Goal: Task Accomplishment & Management: Use online tool/utility

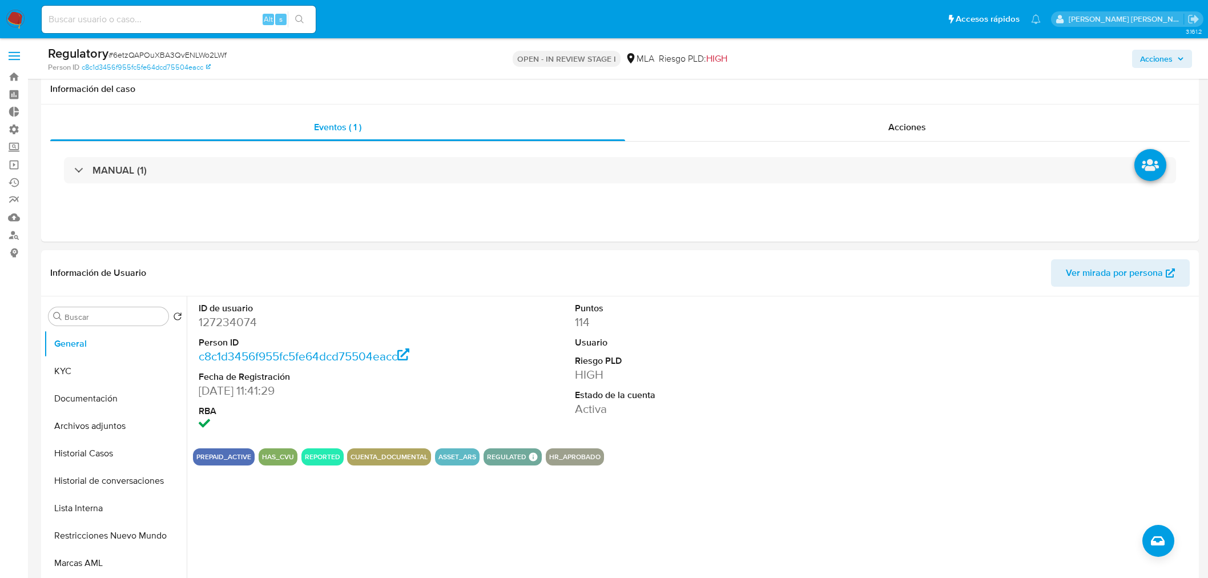
select select "10"
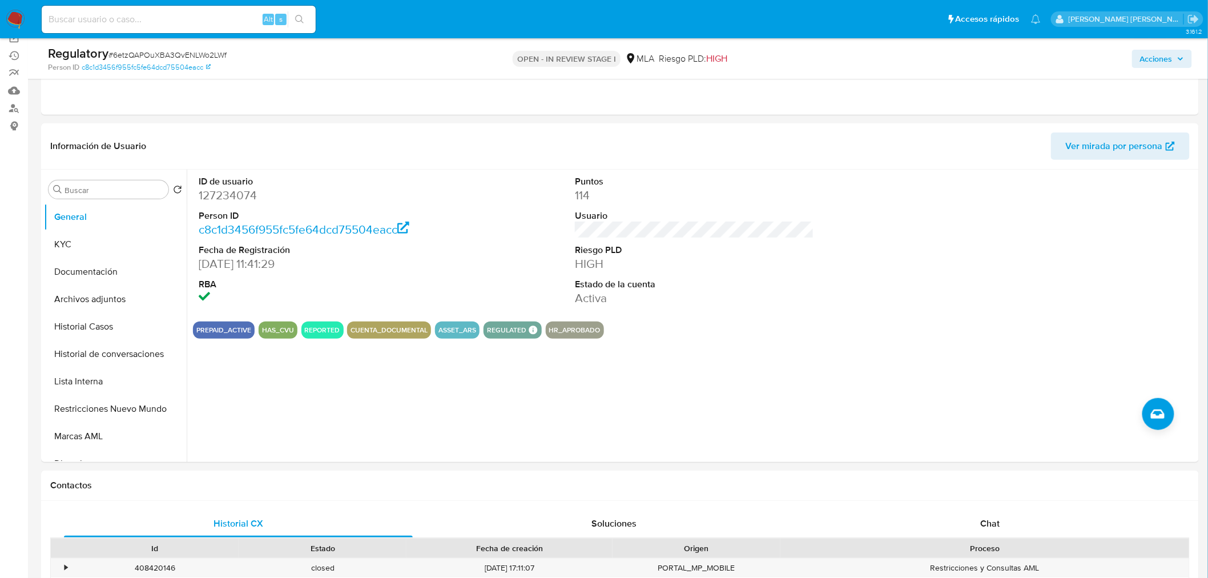
scroll to position [127, 0]
click at [196, 19] on input at bounding box center [179, 19] width 274 height 15
paste input "KAWASAKIFUNESS"
type input "KAWASAKIFUNESS"
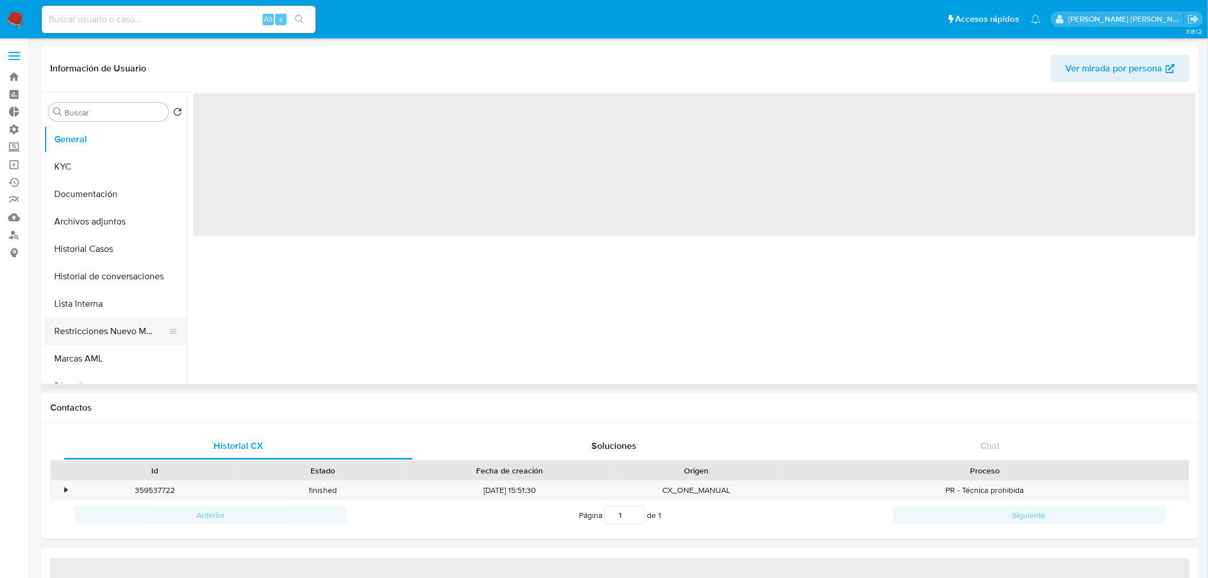
select select "10"
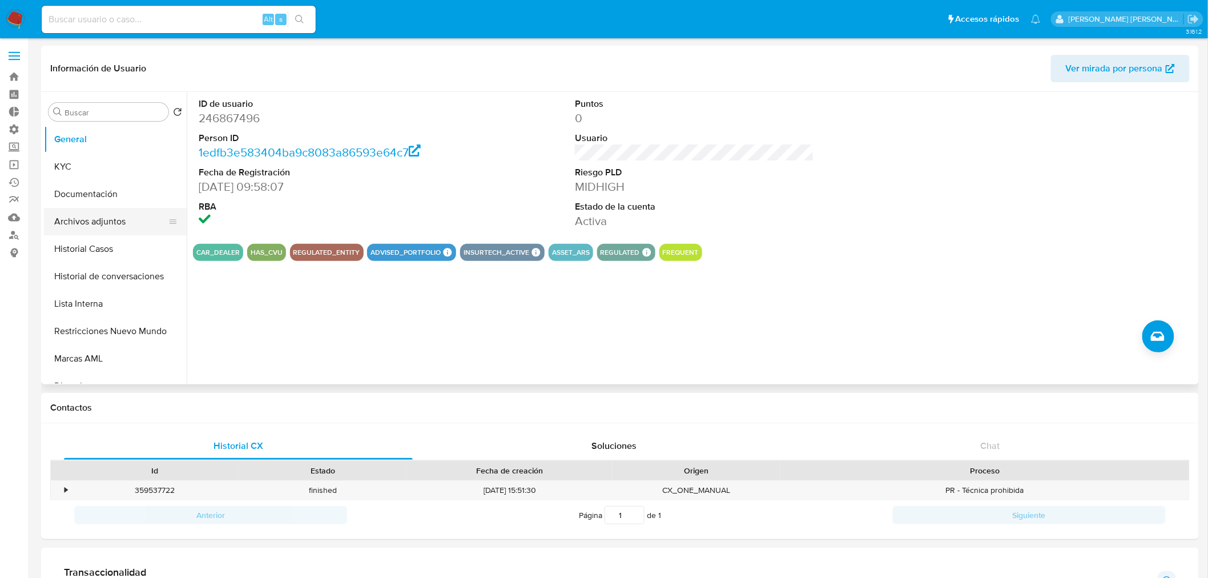
click at [90, 221] on button "Archivos adjuntos" at bounding box center [111, 221] width 134 height 27
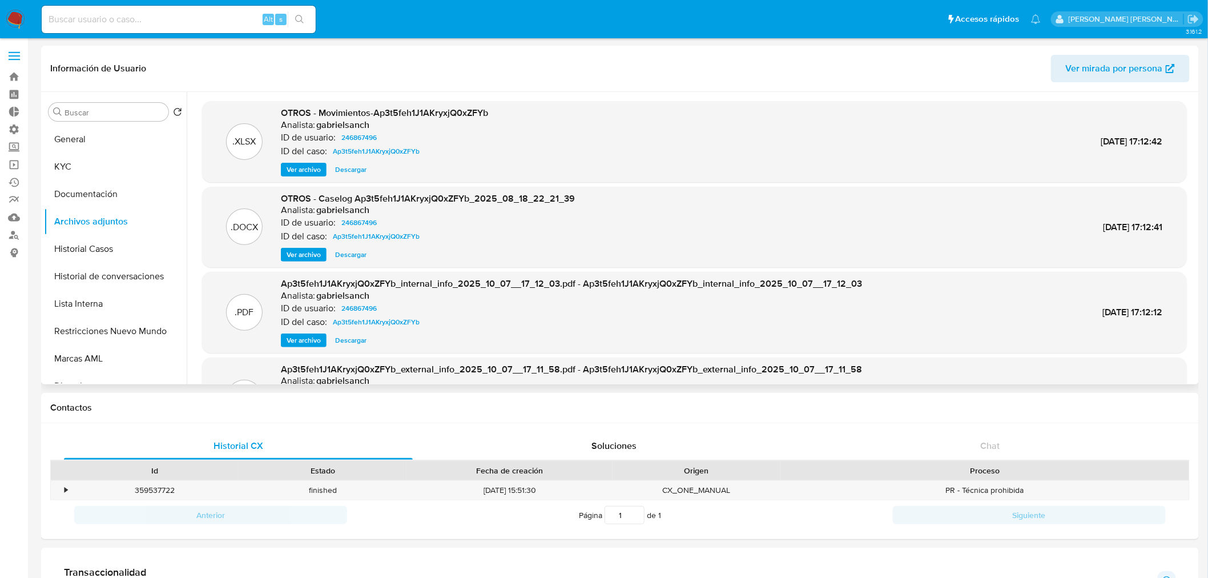
click at [309, 255] on span "Ver archivo" at bounding box center [304, 254] width 34 height 11
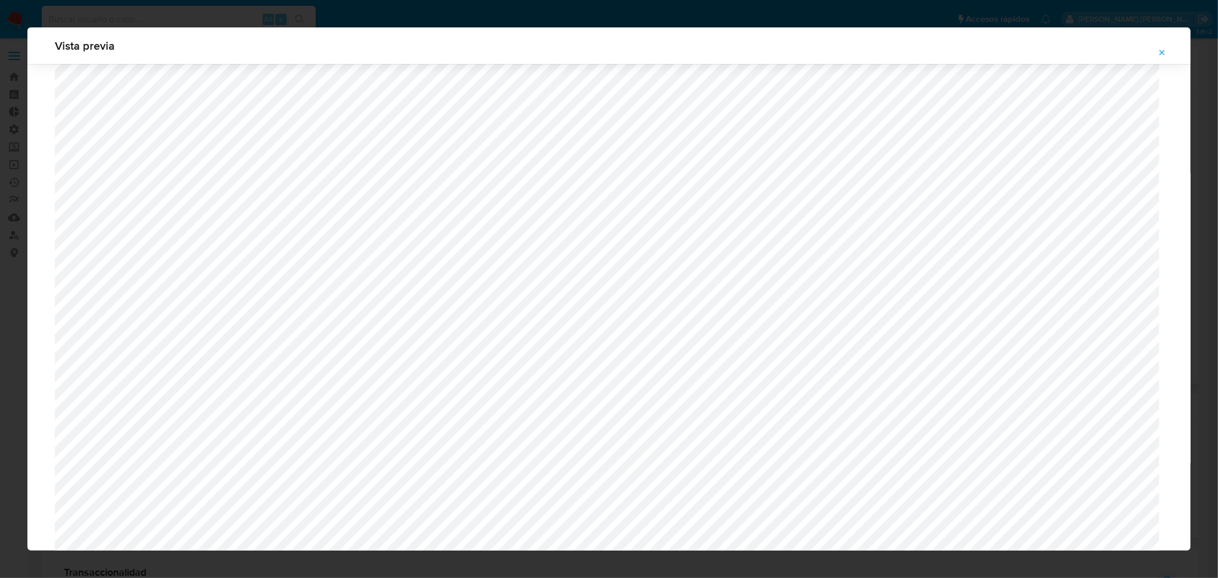
scroll to position [475, 0]
click at [1162, 60] on span "Attachment preview" at bounding box center [1161, 53] width 9 height 16
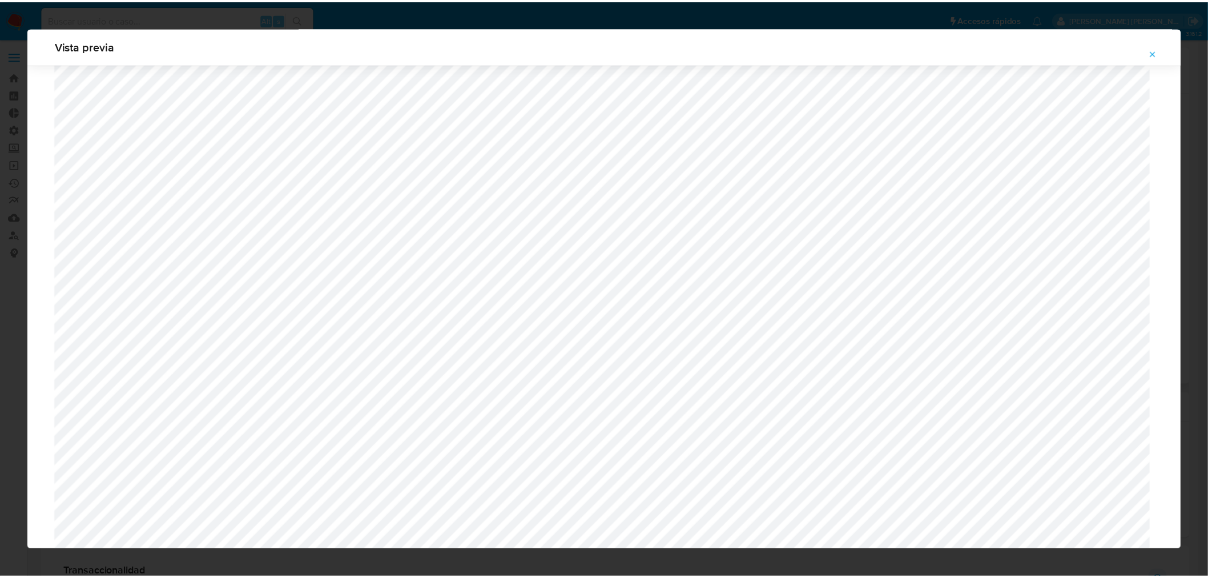
scroll to position [0, 0]
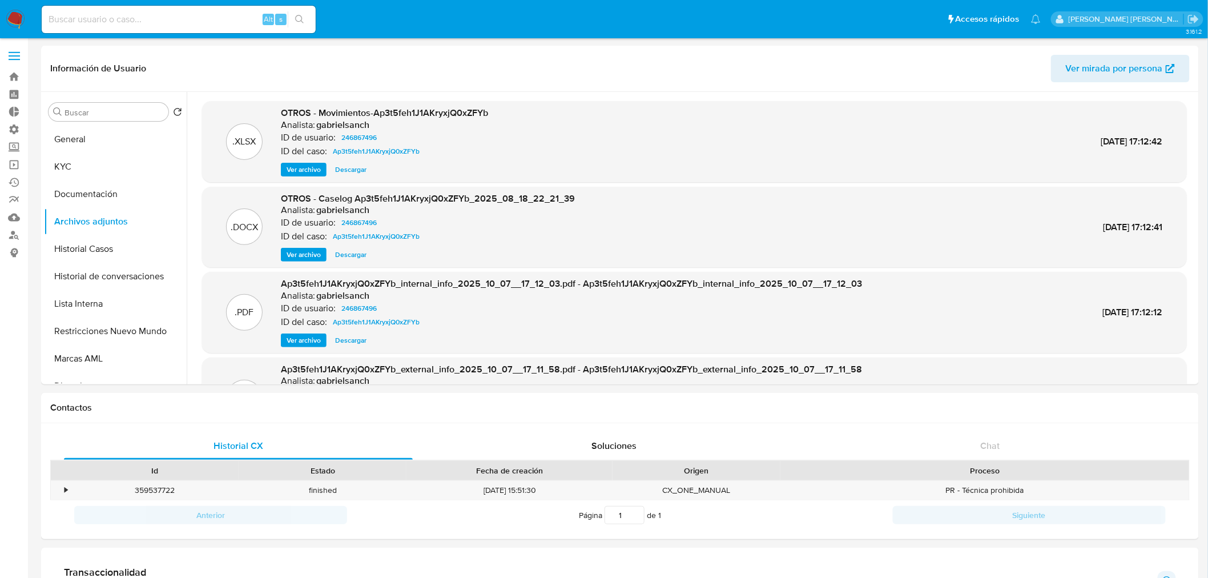
click at [23, 22] on img at bounding box center [15, 19] width 19 height 19
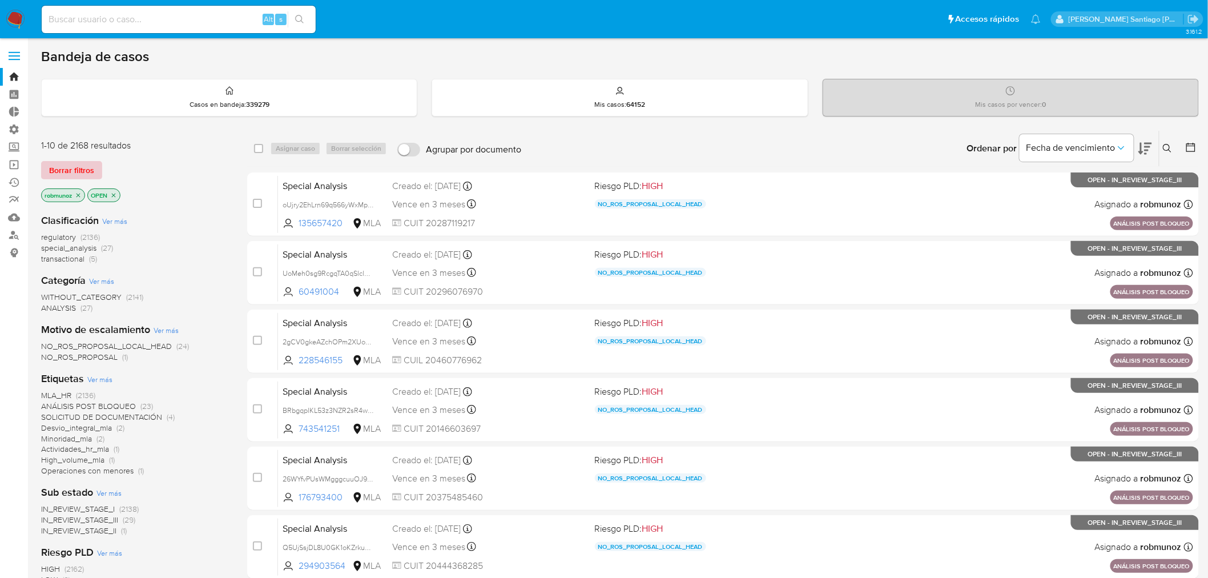
click at [71, 169] on span "Borrar filtros" at bounding box center [71, 170] width 45 height 16
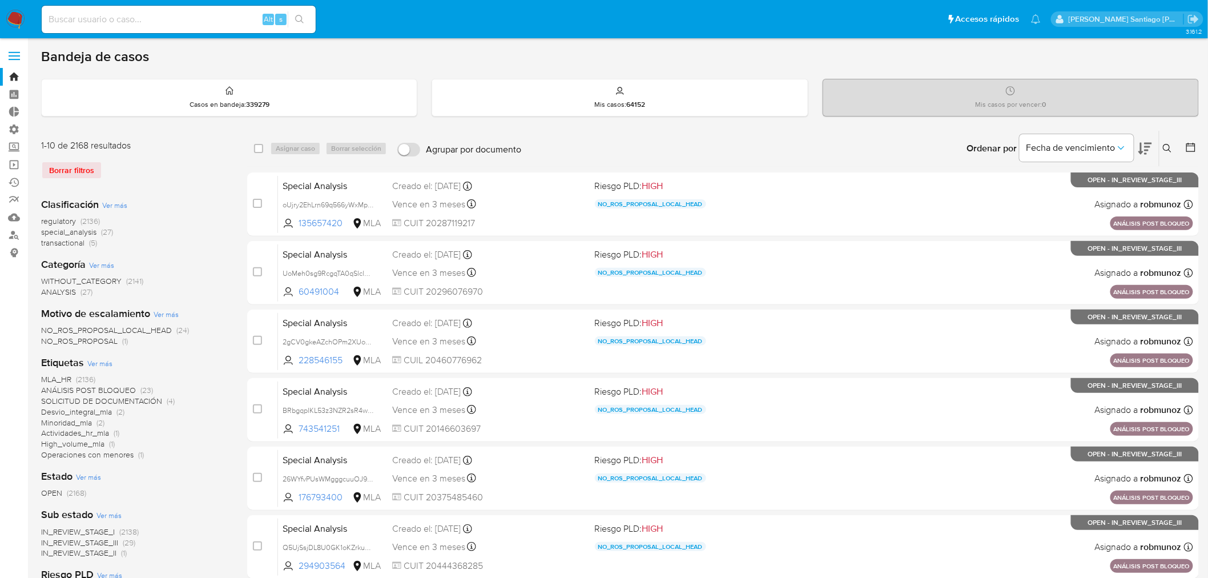
click at [194, 23] on input at bounding box center [179, 19] width 274 height 15
paste input "187576890"
type input "187576890"
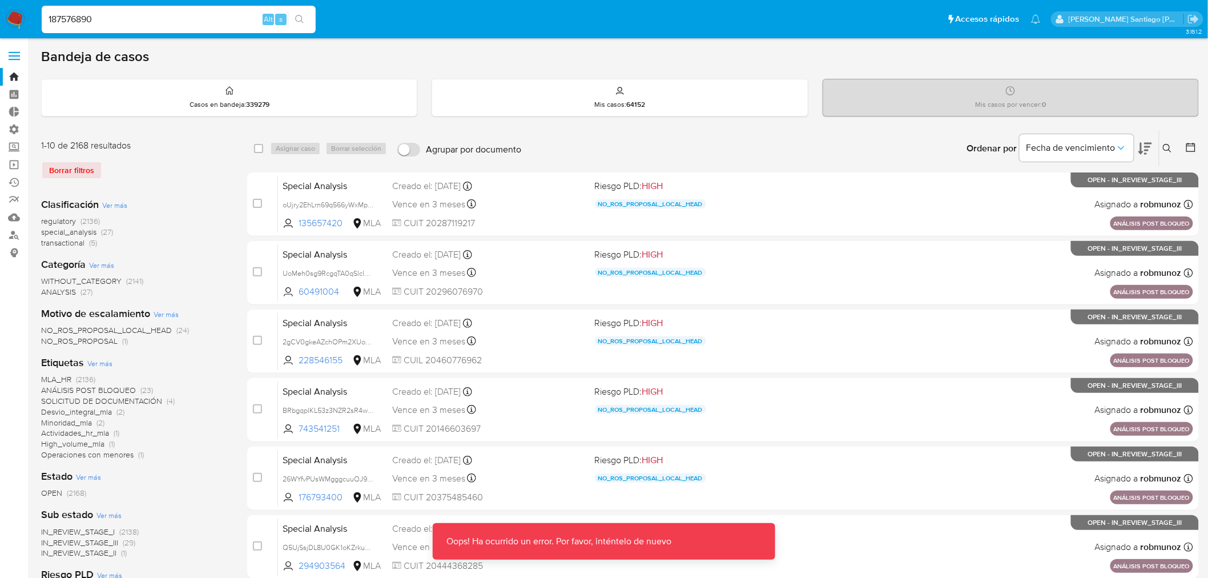
click at [14, 15] on img at bounding box center [15, 19] width 19 height 19
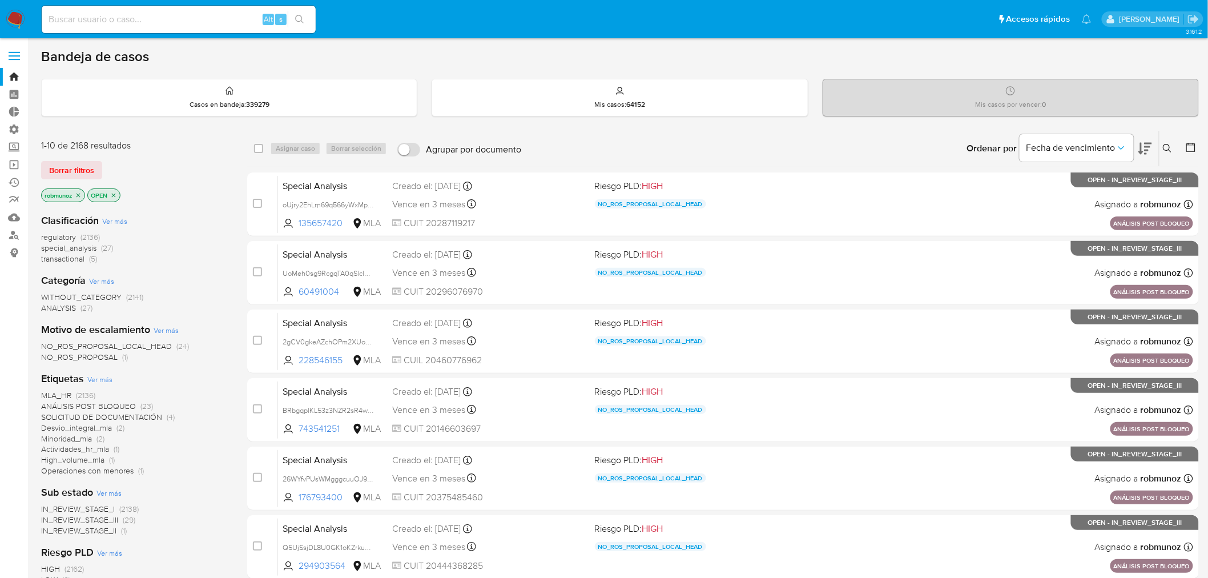
click at [212, 18] on input at bounding box center [179, 19] width 274 height 15
paste input "187576890"
type input "187576890"
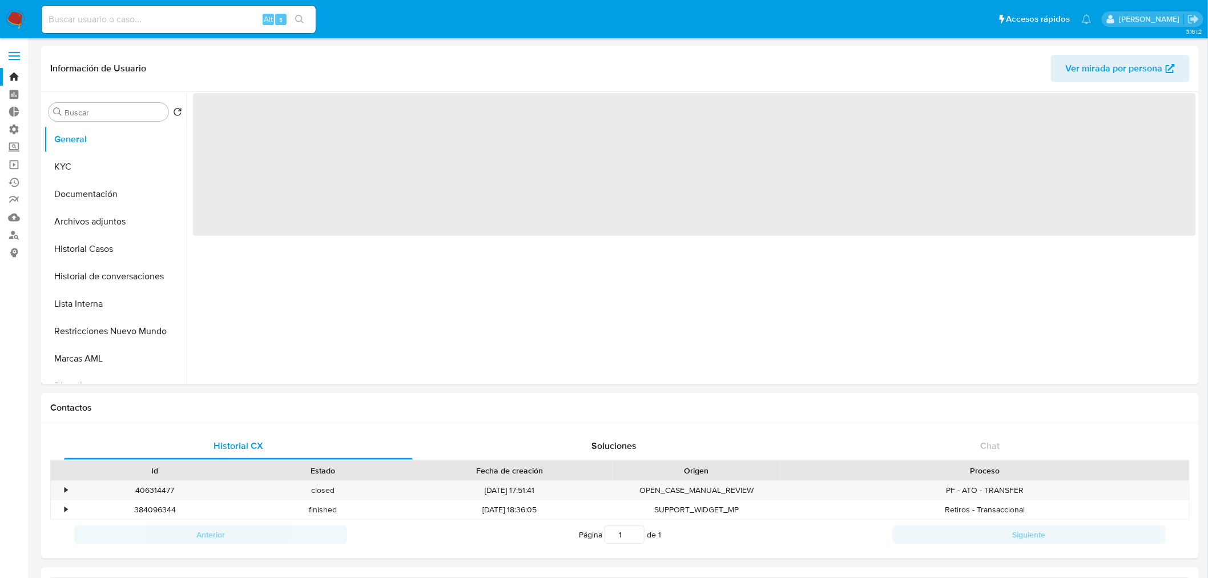
select select "10"
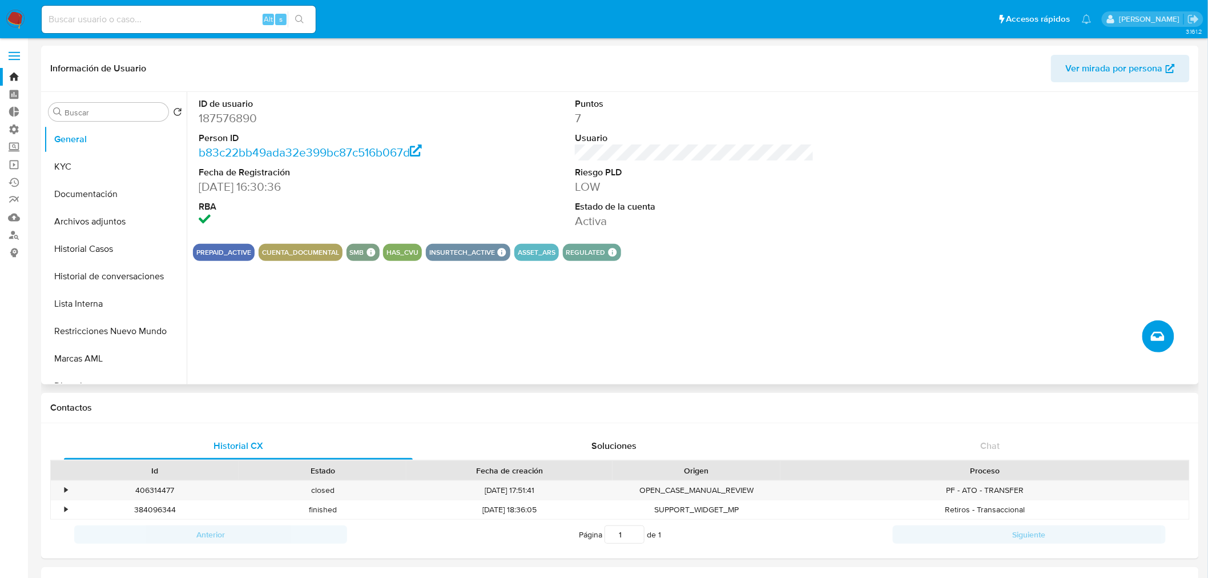
click at [1159, 334] on icon "Crear caso manual" at bounding box center [1158, 336] width 14 height 14
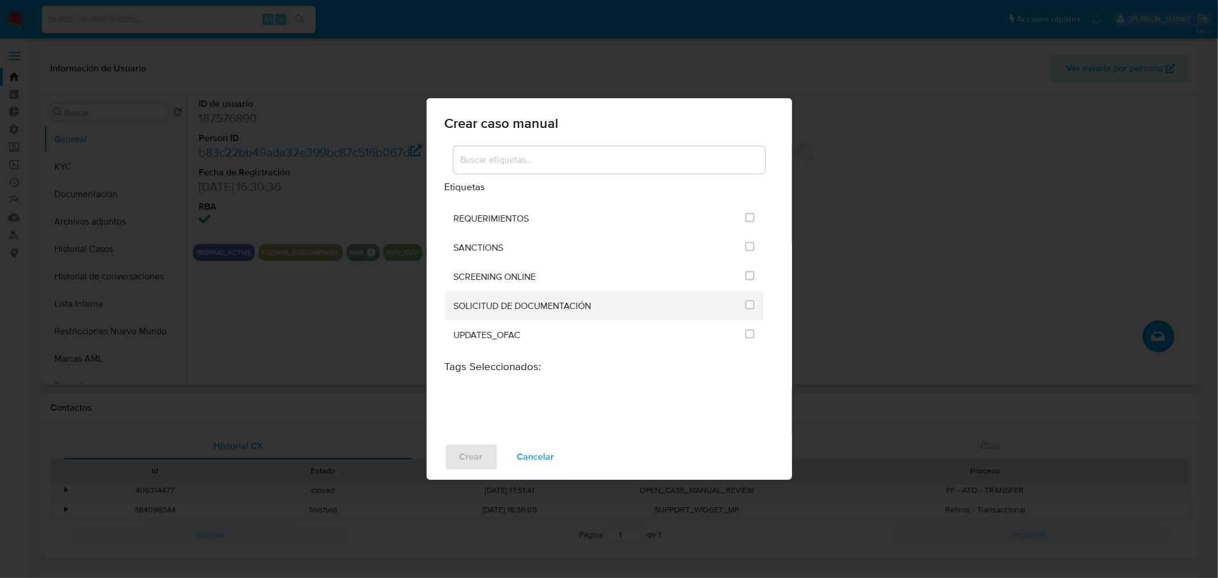
scroll to position [1332, 0]
click at [745, 301] on input "2677" at bounding box center [749, 305] width 9 height 9
checkbox input "true"
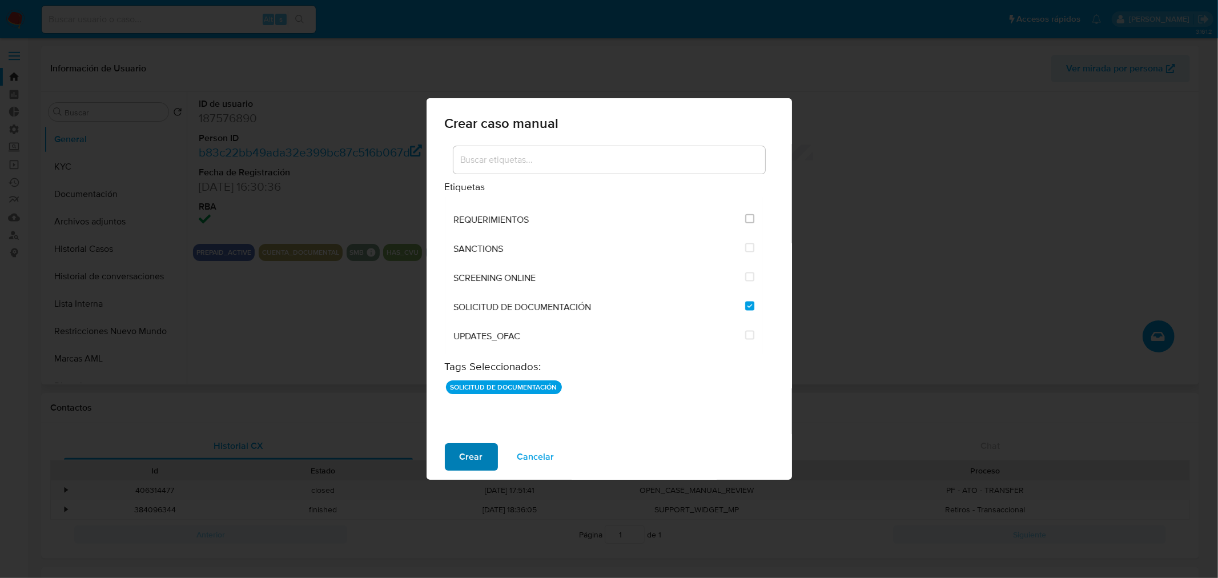
click at [480, 460] on span "Crear" at bounding box center [471, 456] width 23 height 25
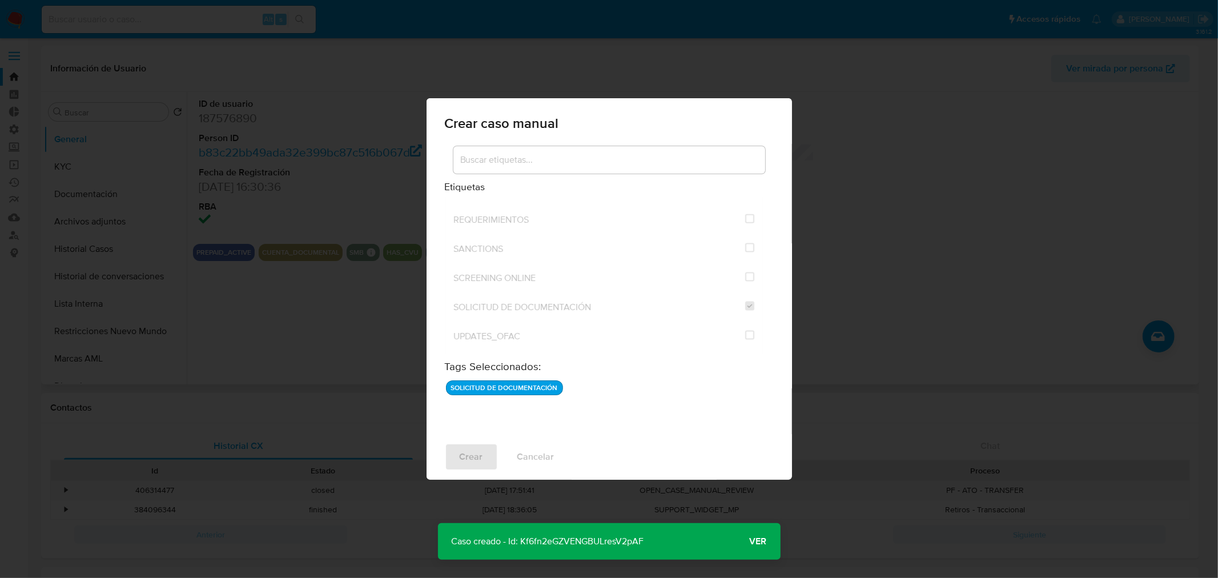
click at [764, 541] on span "Ver" at bounding box center [758, 541] width 17 height 0
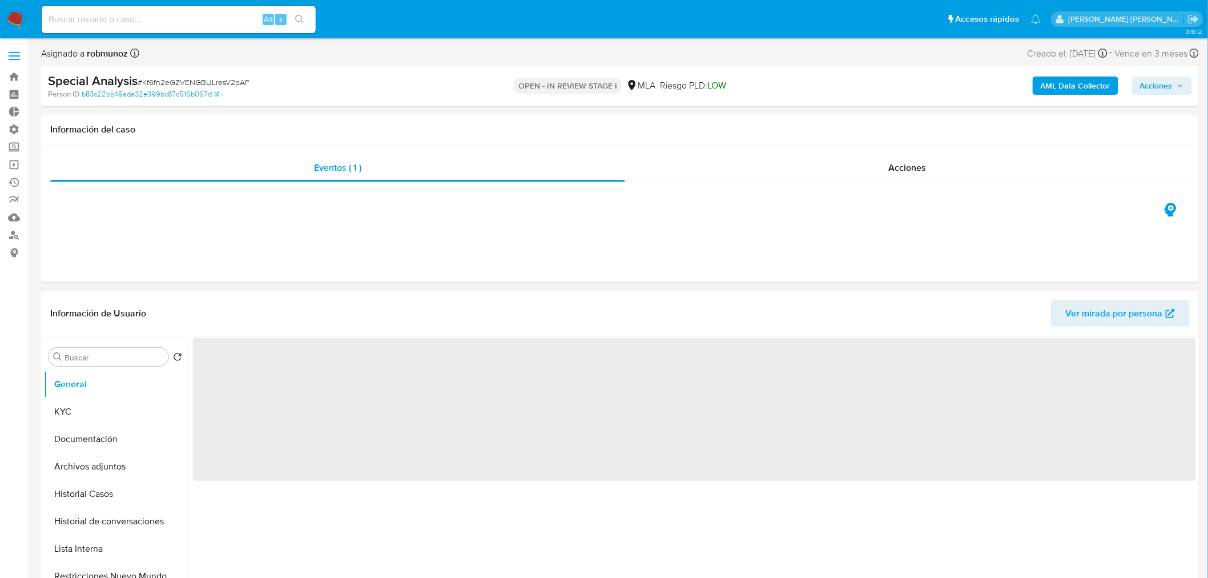
select select "10"
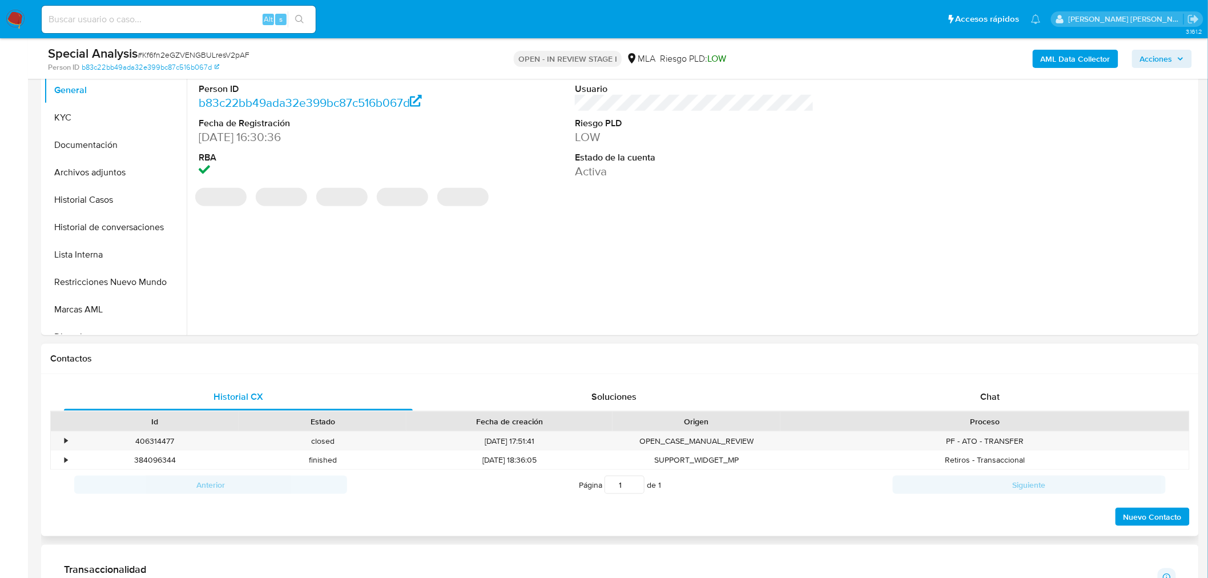
scroll to position [317, 0]
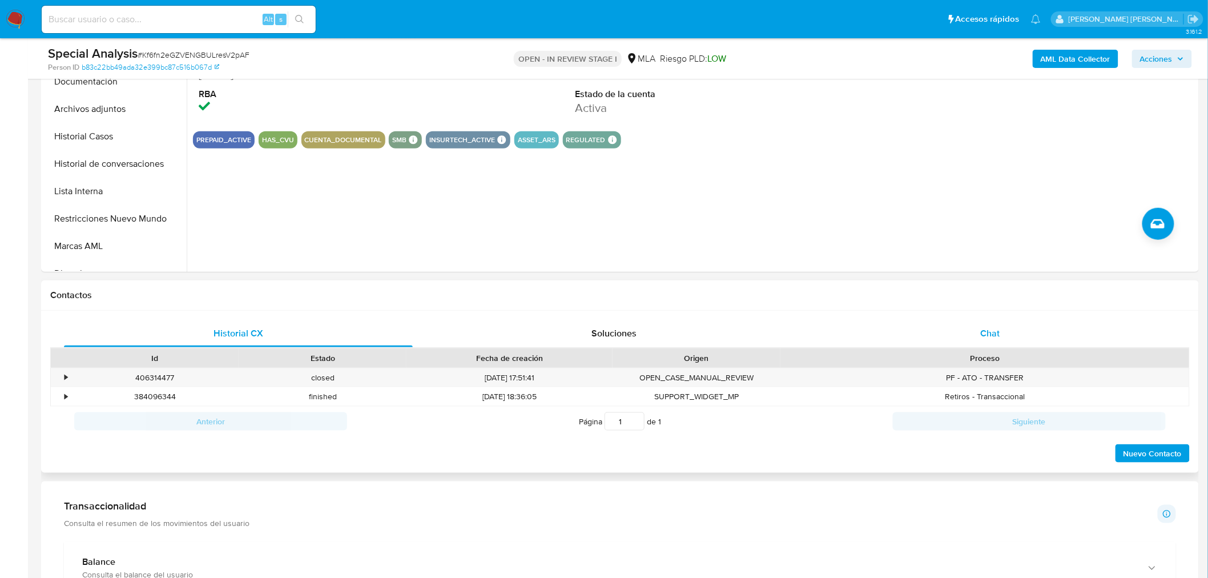
click at [1014, 336] on div "Chat" at bounding box center [990, 333] width 349 height 27
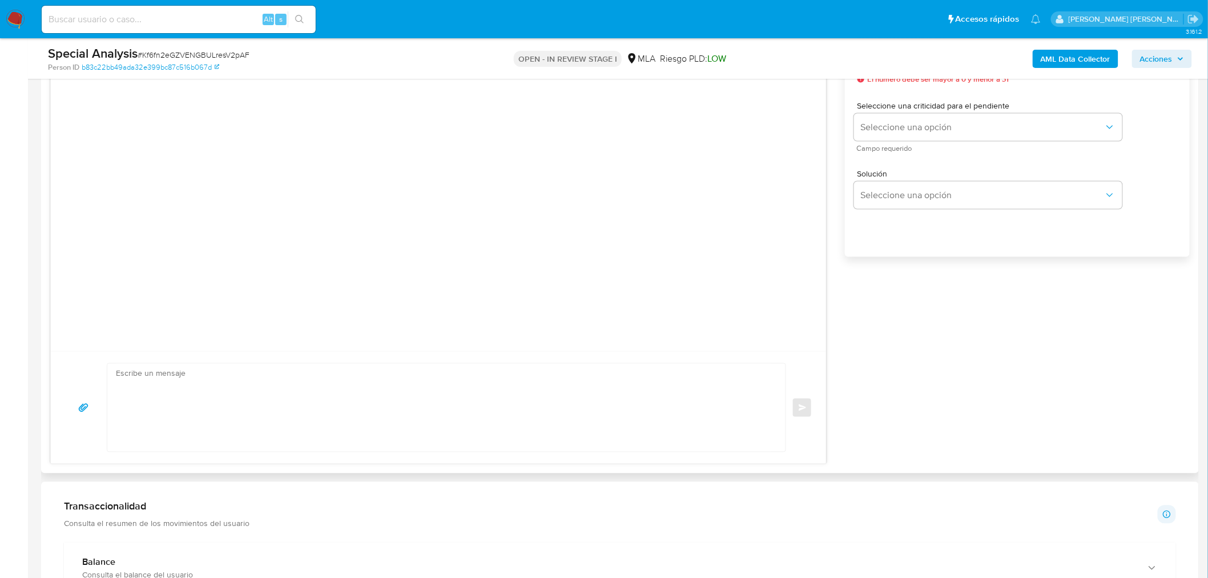
scroll to position [698, 0]
click at [360, 397] on textarea at bounding box center [443, 401] width 655 height 88
paste textarea "Hola, Por disposición de la Resolución 200/2024 de la Unidad de Información Fin…"
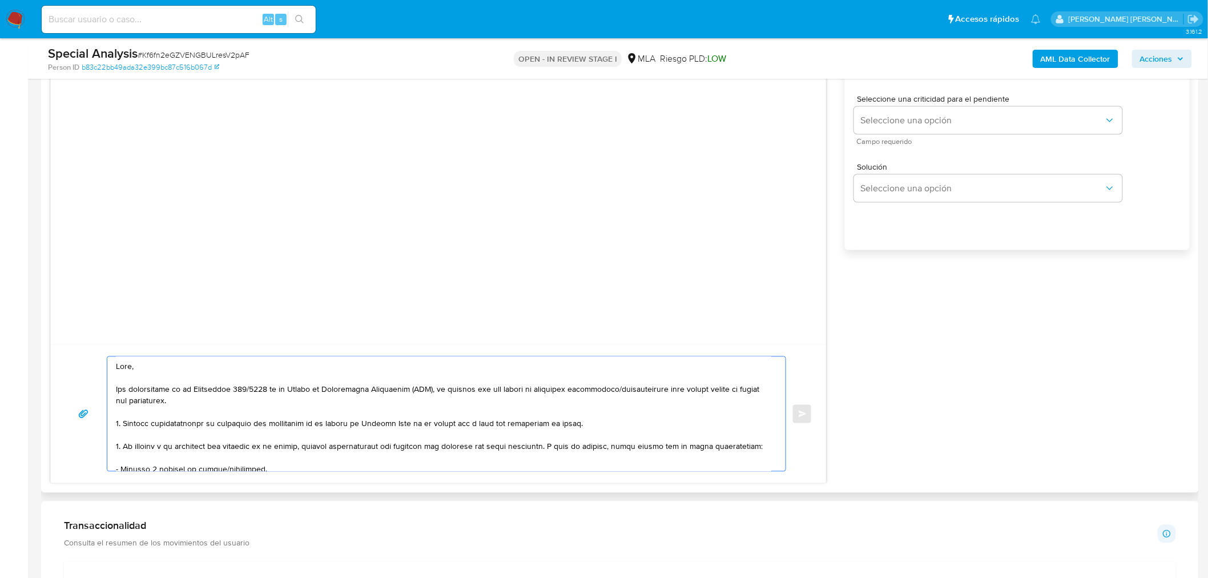
scroll to position [289, 0]
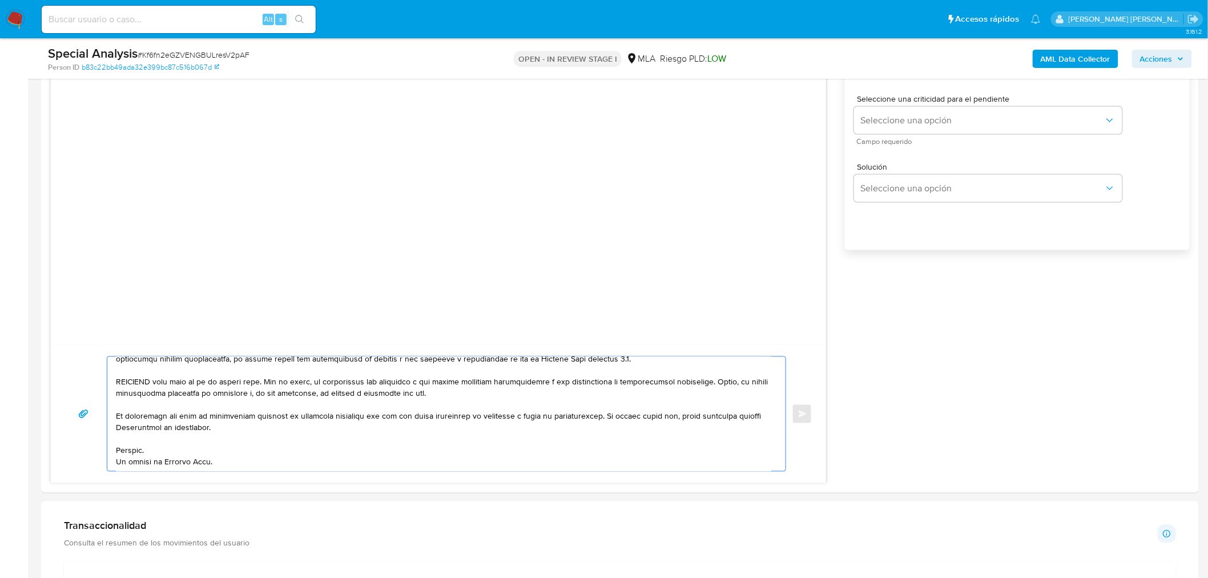
type textarea "Hola, Por disposición de la Resolución 200/2024 de la Unidad de Información Fin…"
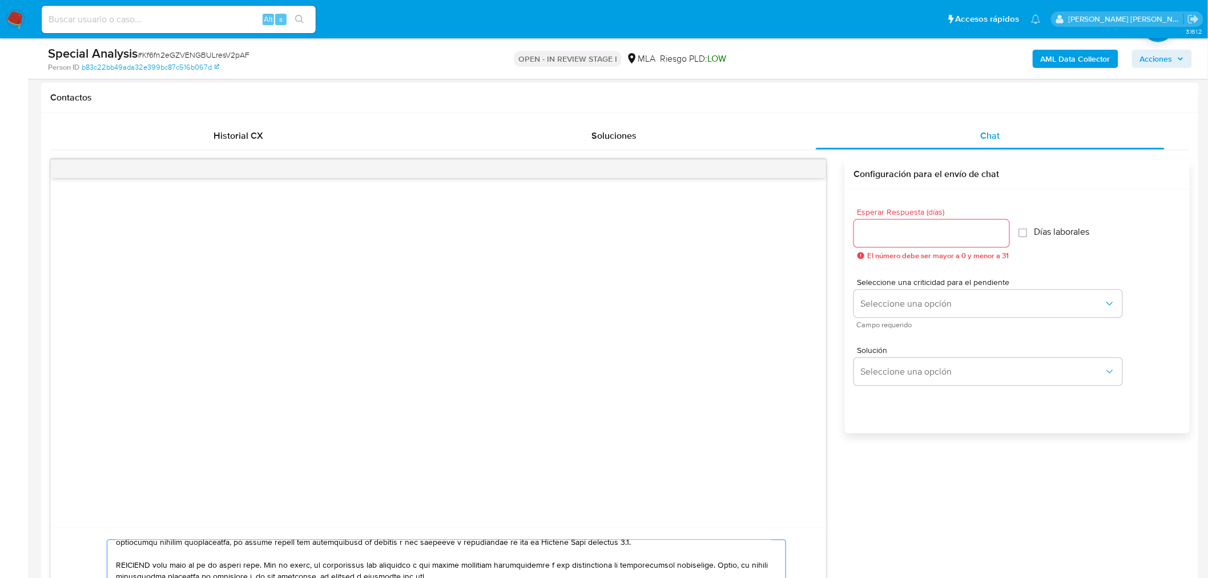
scroll to position [507, 0]
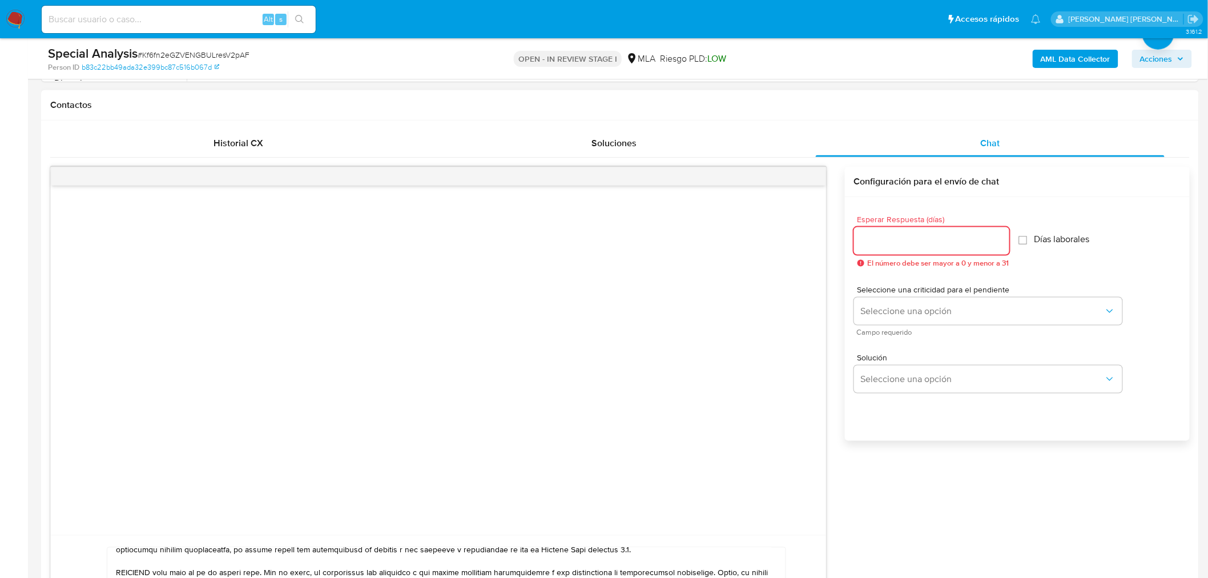
click at [903, 236] on input "Esperar Respuesta (días)" at bounding box center [931, 241] width 155 height 15
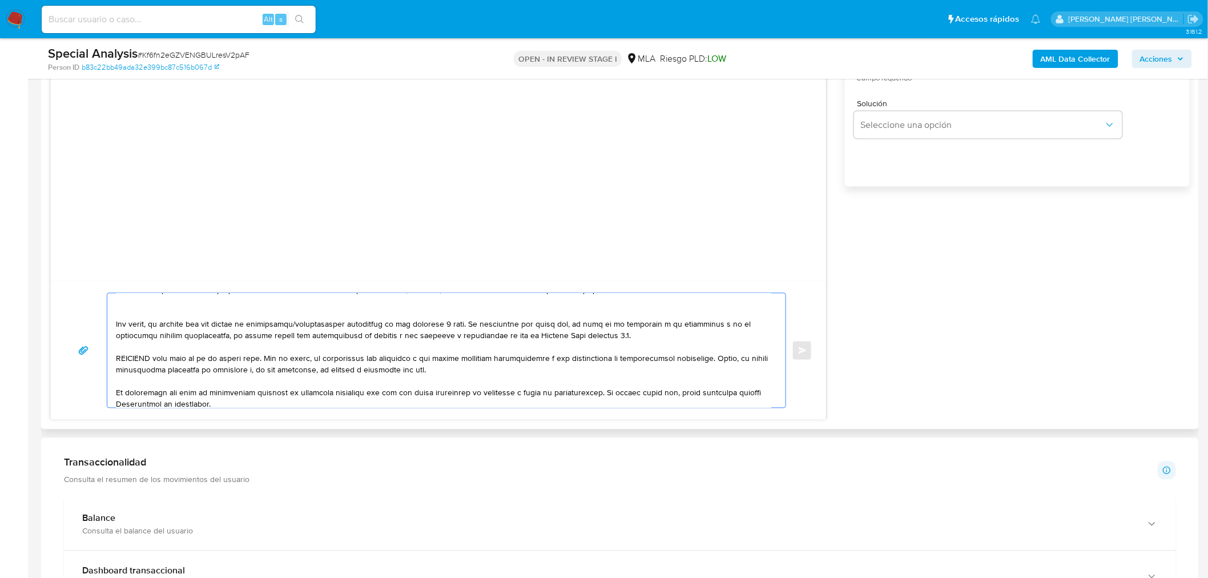
scroll to position [0, 0]
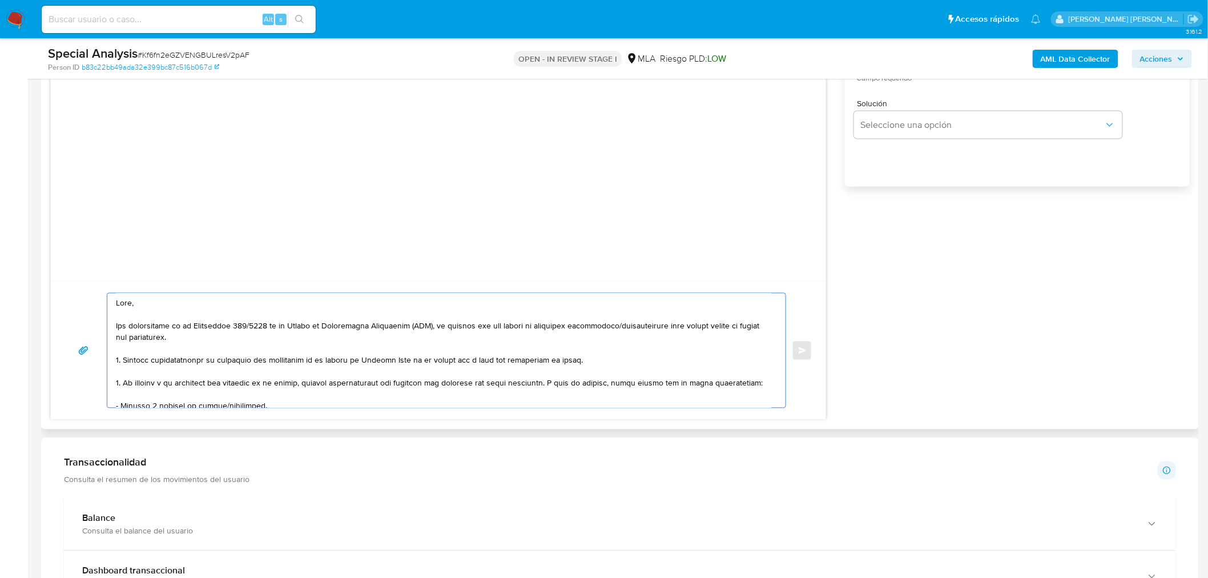
drag, startPoint x: 261, startPoint y: 396, endPoint x: 95, endPoint y: 257, distance: 216.9
click at [95, 257] on div "Enviar" at bounding box center [438, 167] width 776 height 508
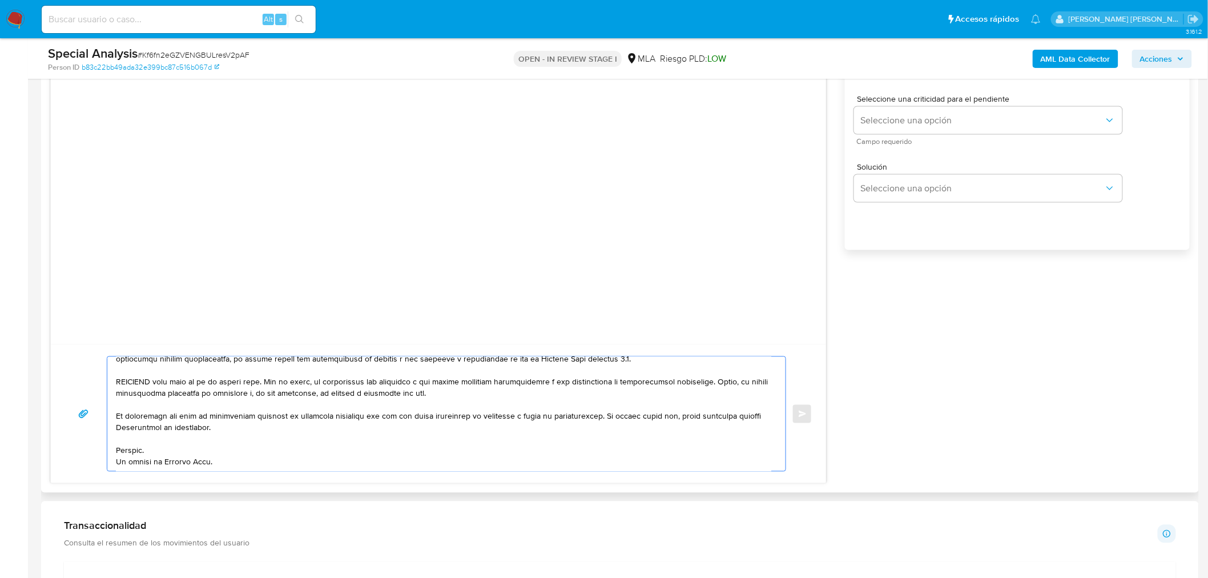
scroll to position [293, 0]
click at [924, 389] on div "Enviar Configuración para el envío de chat Esperar Respuesta (días) El número d…" at bounding box center [620, 230] width 1140 height 508
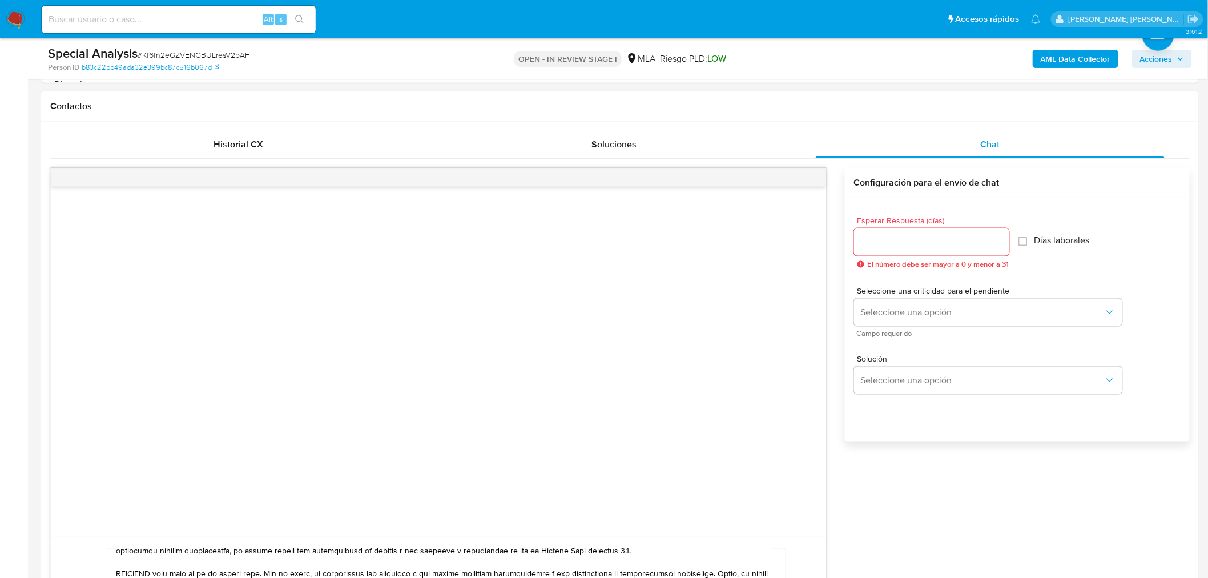
scroll to position [444, 0]
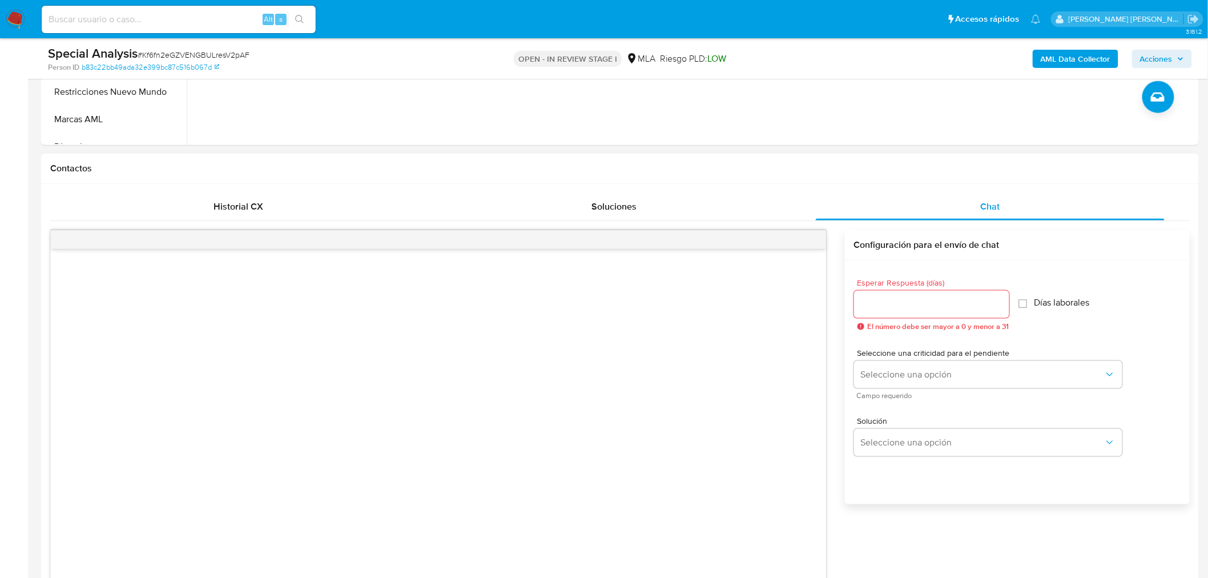
click at [913, 311] on div at bounding box center [931, 304] width 155 height 27
type input "2"
drag, startPoint x: 1041, startPoint y: 532, endPoint x: 1032, endPoint y: 507, distance: 26.2
click at [1040, 531] on div "Esperar Respuesta (días) 2 El número debe ser mayor a 0 y menor a 31 Días labor…" at bounding box center [1017, 397] width 345 height 274
click at [999, 367] on button "Seleccione una opción" at bounding box center [988, 374] width 268 height 27
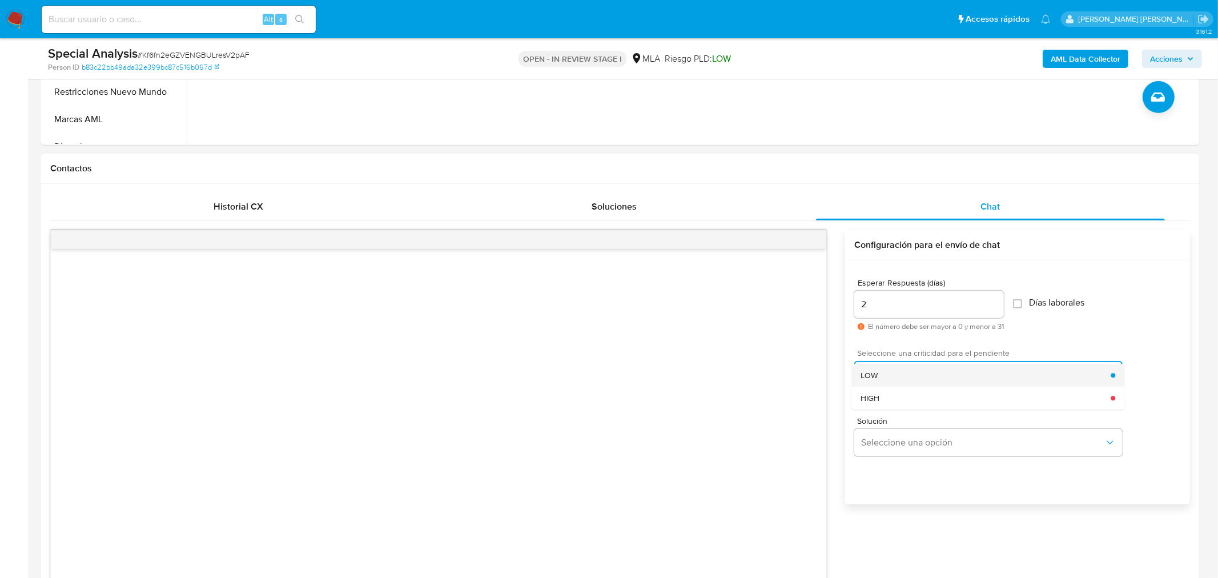
click at [955, 377] on div "LOW" at bounding box center [985, 375] width 250 height 23
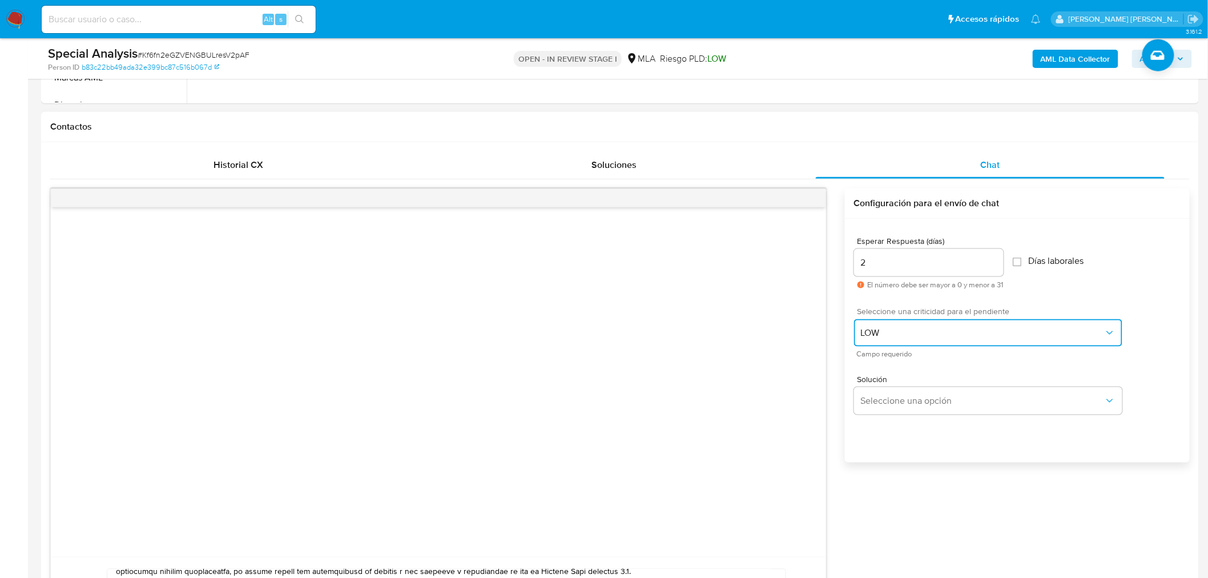
scroll to position [571, 0]
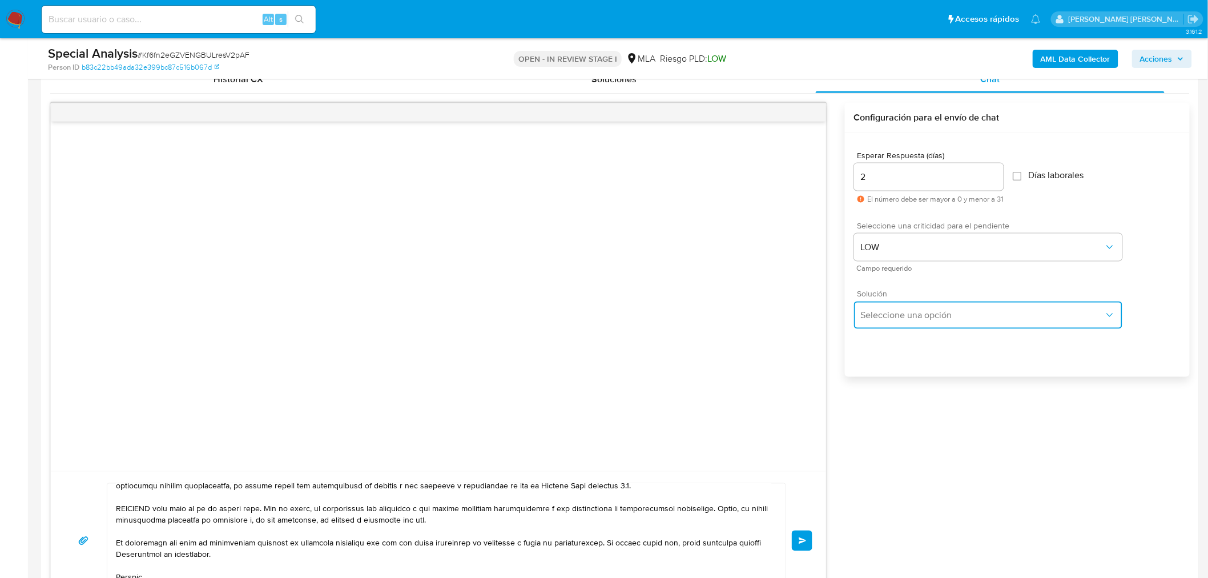
click at [1041, 316] on span "Seleccione una opción" at bounding box center [982, 314] width 243 height 11
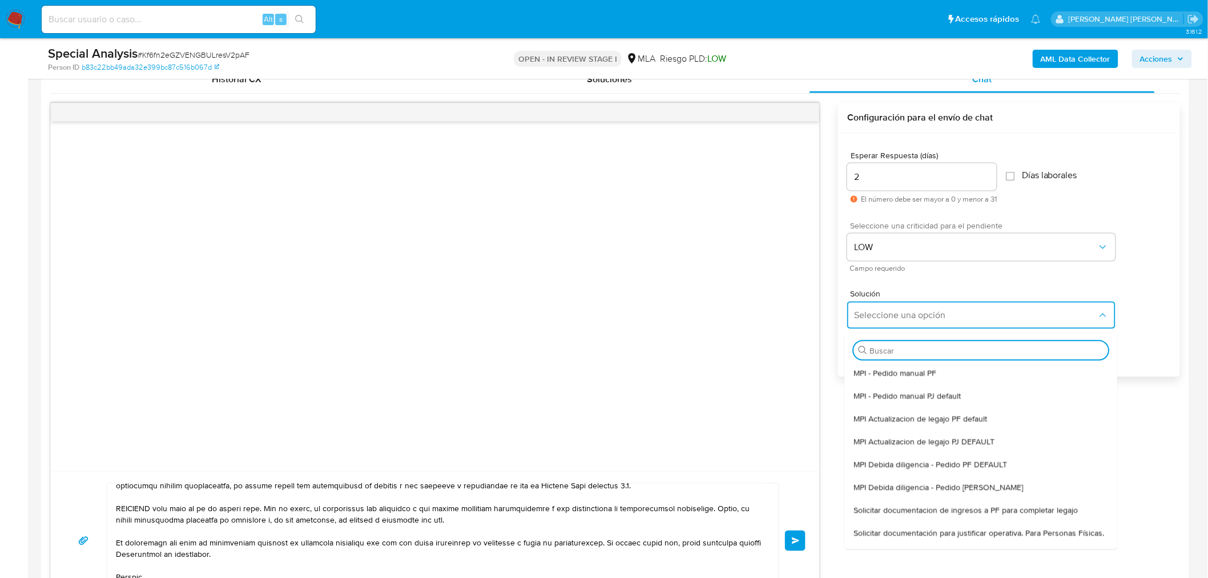
click at [699, 324] on div at bounding box center [435, 296] width 768 height 349
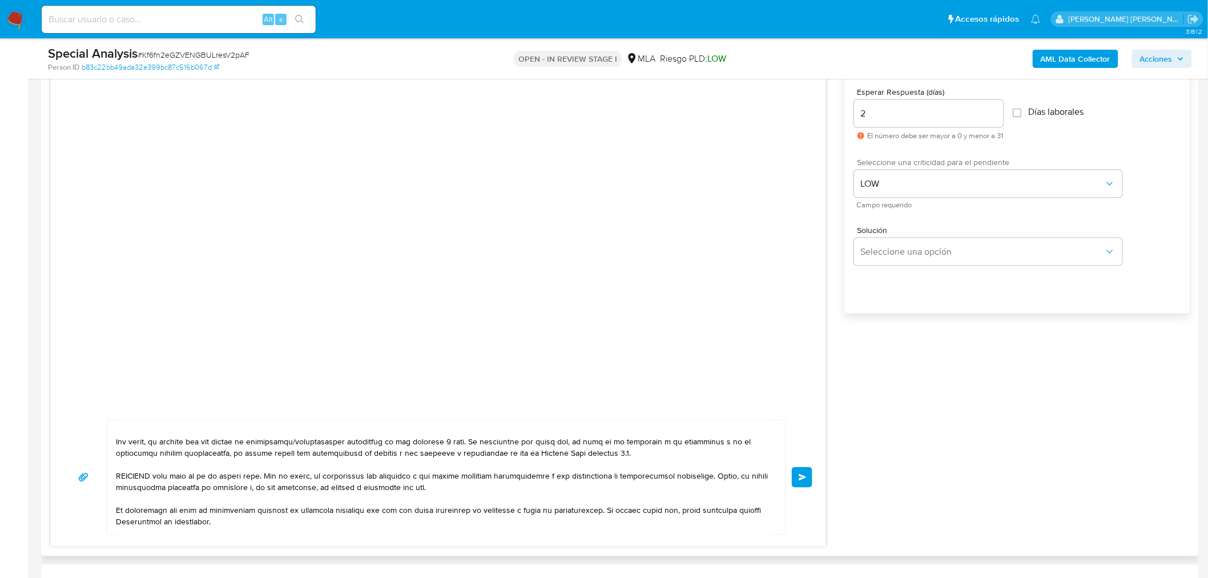
scroll to position [230, 0]
click at [804, 468] on button "Enviar" at bounding box center [802, 477] width 21 height 21
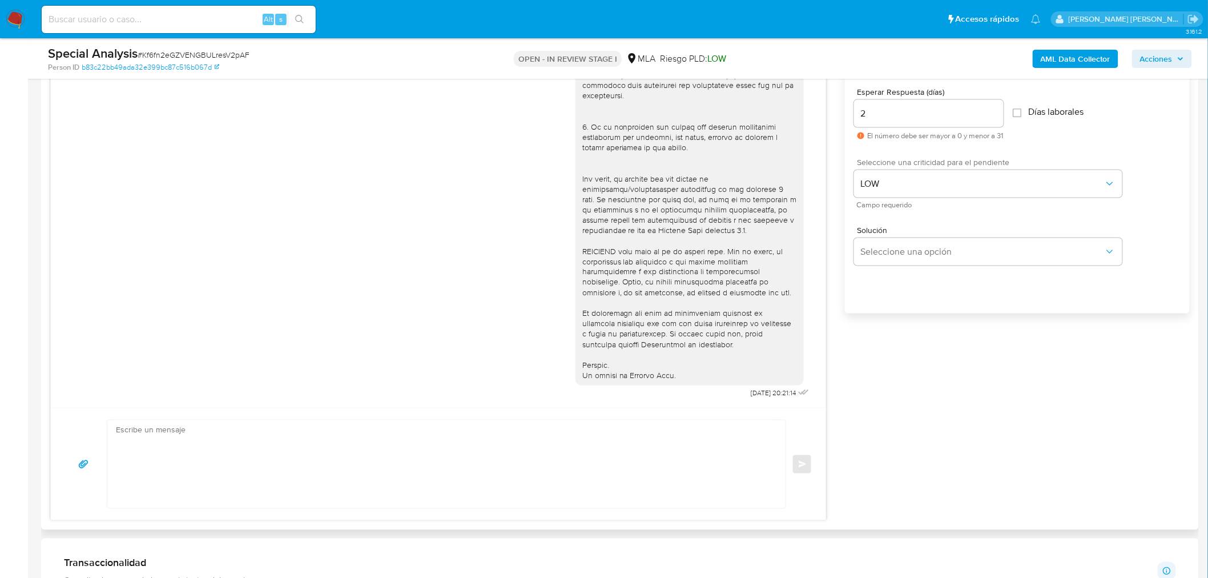
scroll to position [180, 0]
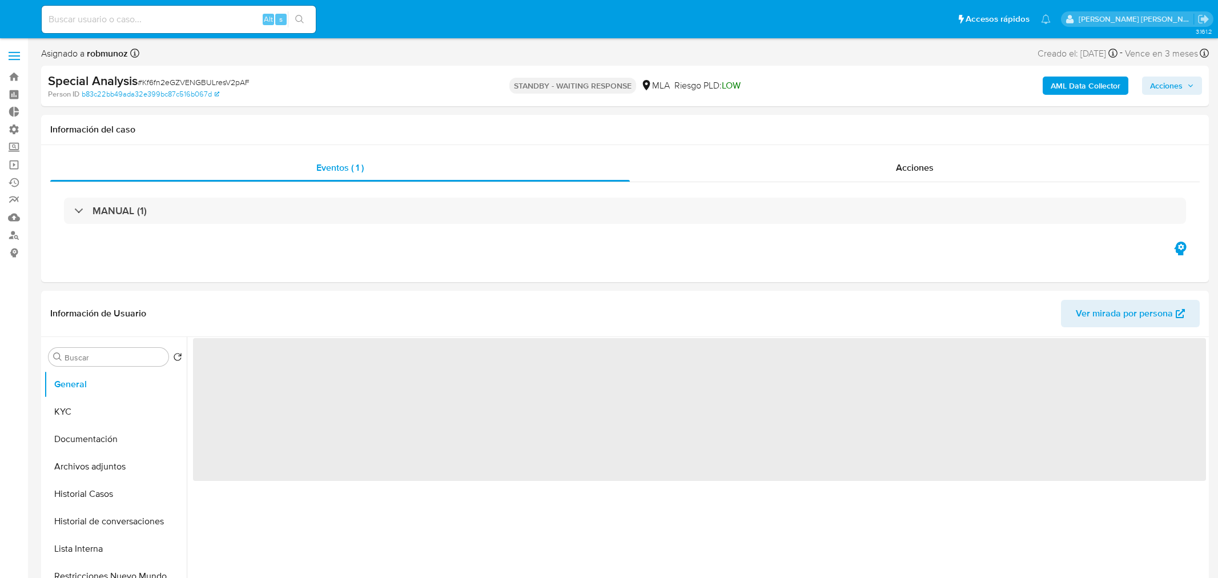
select select "10"
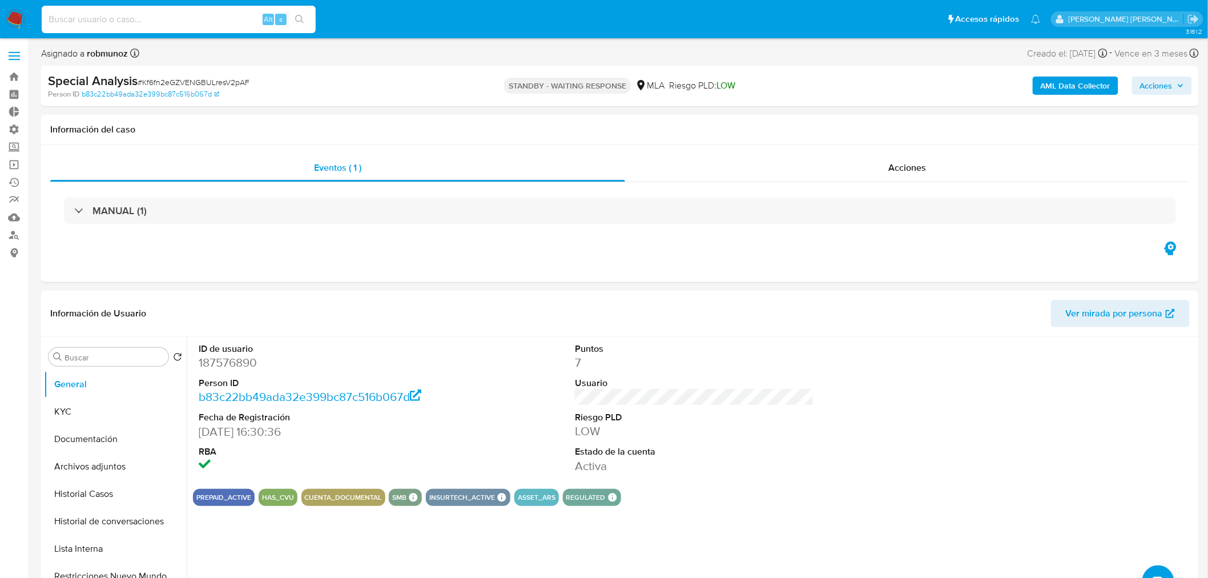
click at [191, 16] on input at bounding box center [179, 19] width 274 height 15
paste input "KAWASAKIFUNESS"
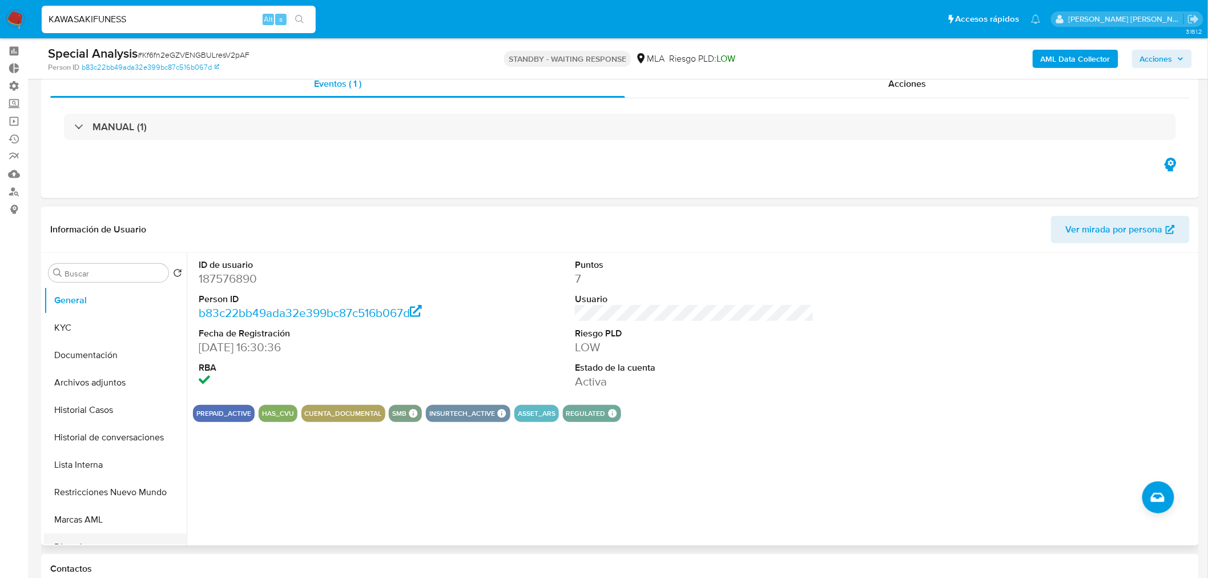
scroll to position [127, 0]
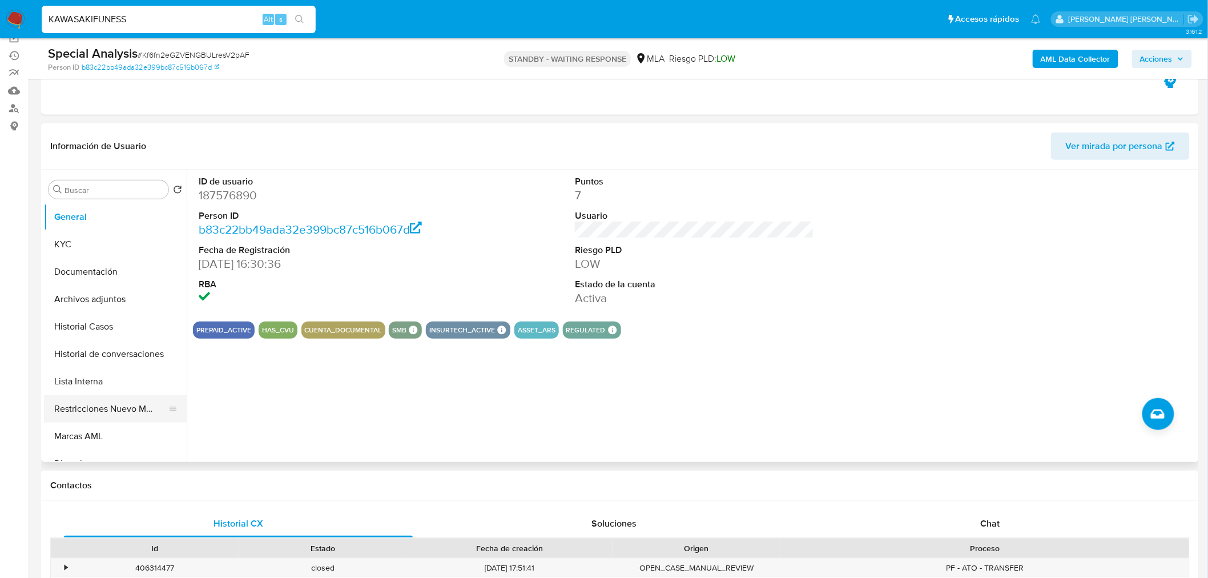
click at [128, 407] on button "Restricciones Nuevo Mundo" at bounding box center [111, 408] width 134 height 27
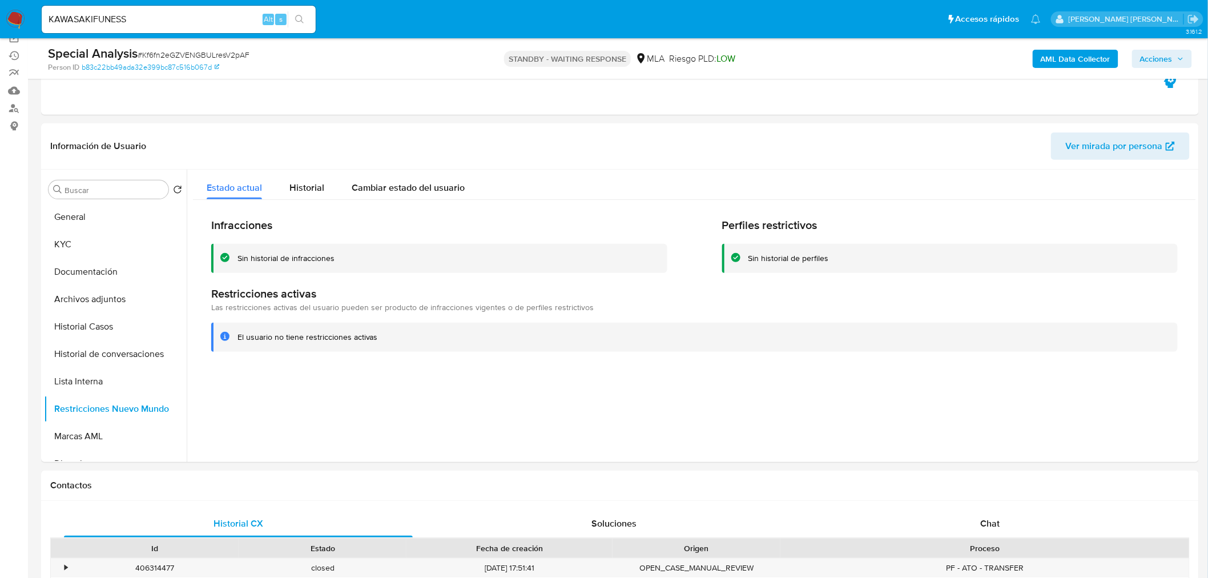
click at [156, 23] on input "KAWASAKIFUNESS" at bounding box center [179, 19] width 274 height 15
click at [156, 22] on input "KAWASAKIFUNESS" at bounding box center [179, 19] width 274 height 15
paste input "127234074"
type input "127234074"
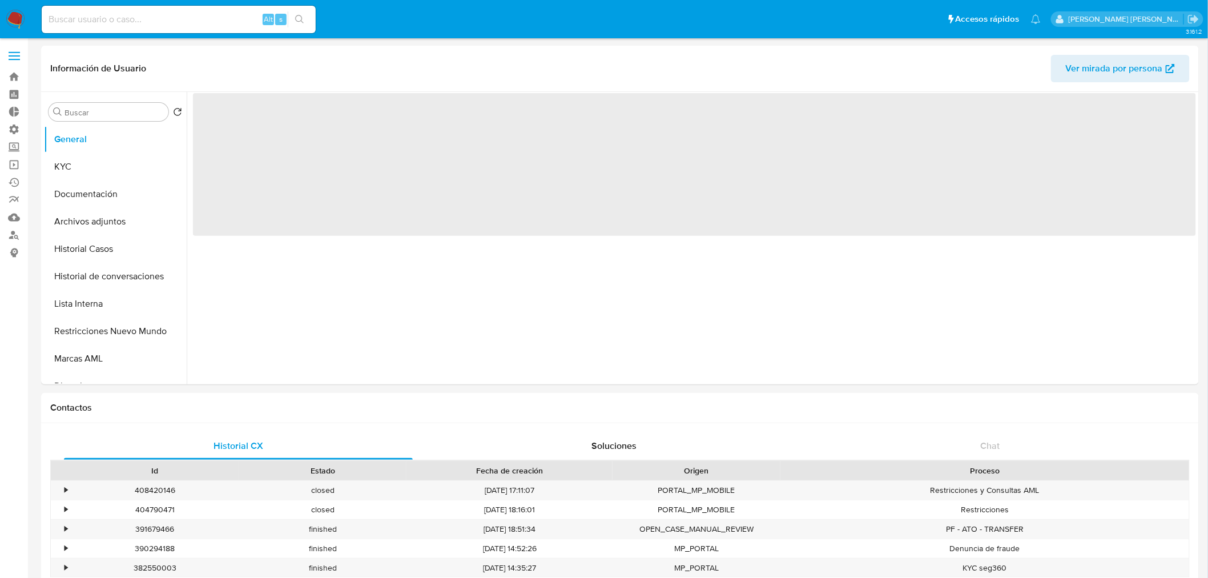
select select "10"
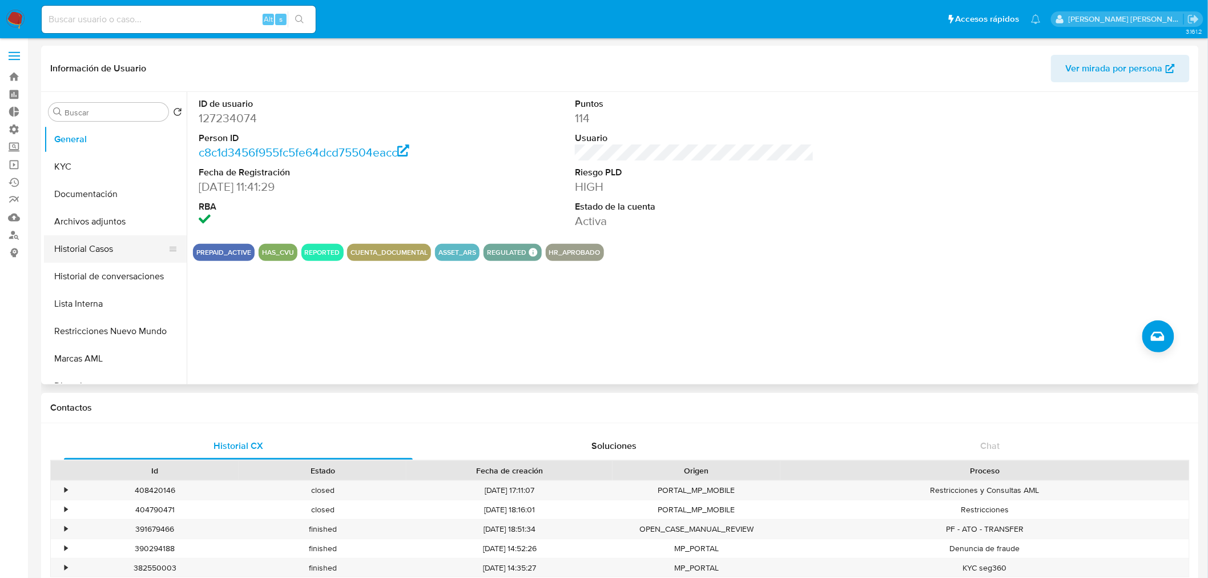
click at [120, 248] on button "Historial Casos" at bounding box center [111, 248] width 134 height 27
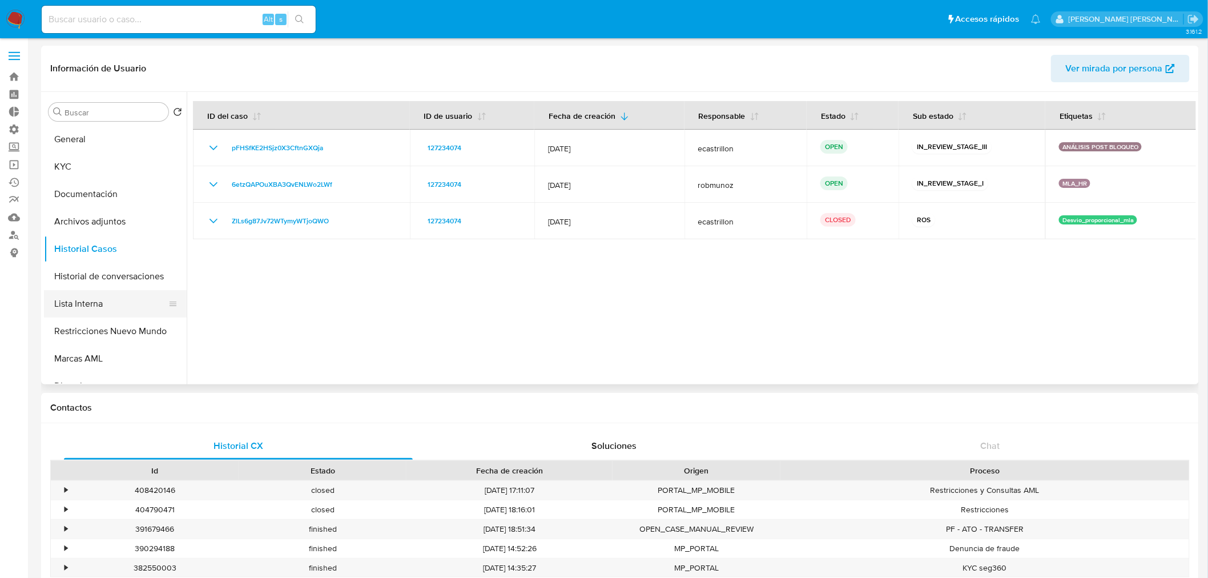
click at [115, 311] on button "Lista Interna" at bounding box center [111, 303] width 134 height 27
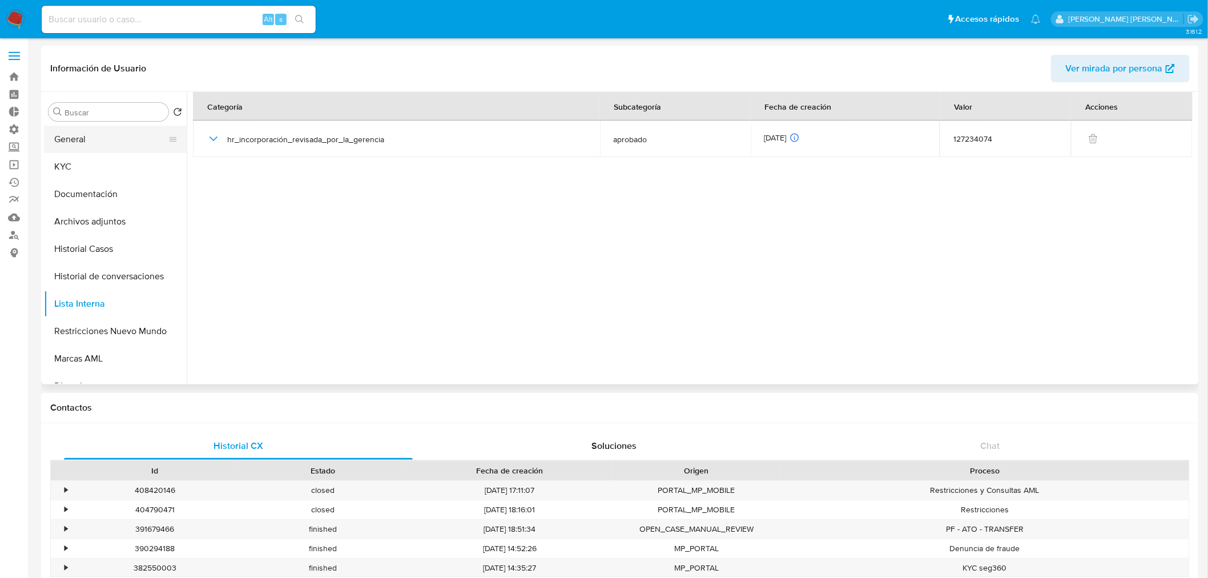
click at [63, 139] on button "General" at bounding box center [111, 139] width 134 height 27
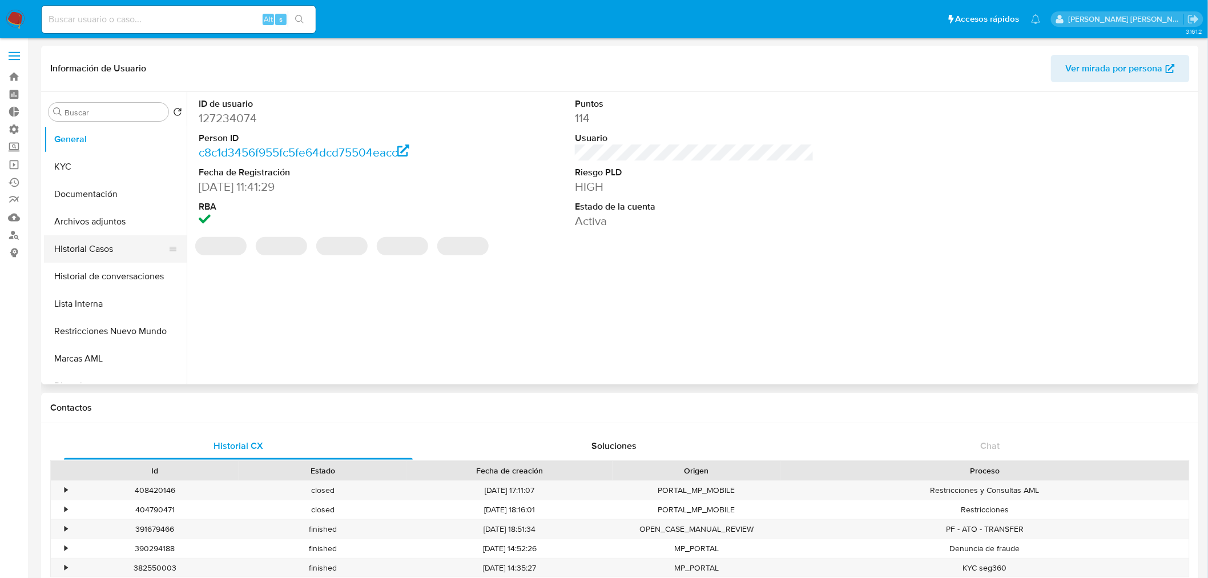
click at [103, 248] on button "Historial Casos" at bounding box center [111, 248] width 134 height 27
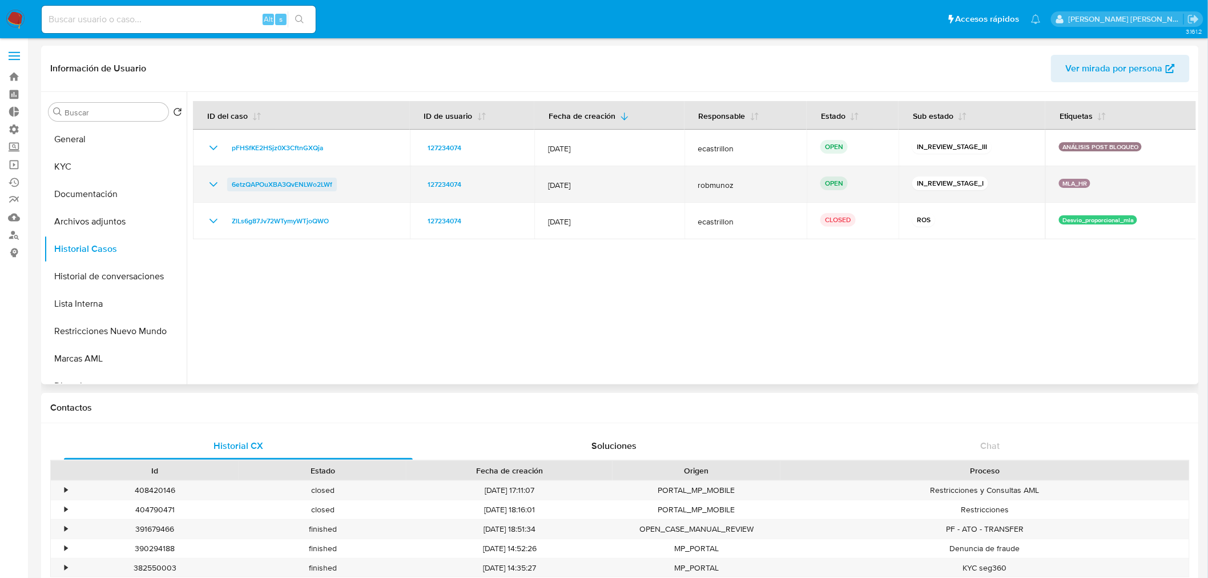
click at [301, 183] on span "6etzQAPOuXBA3QvENLWo2LWf" at bounding box center [282, 185] width 100 height 14
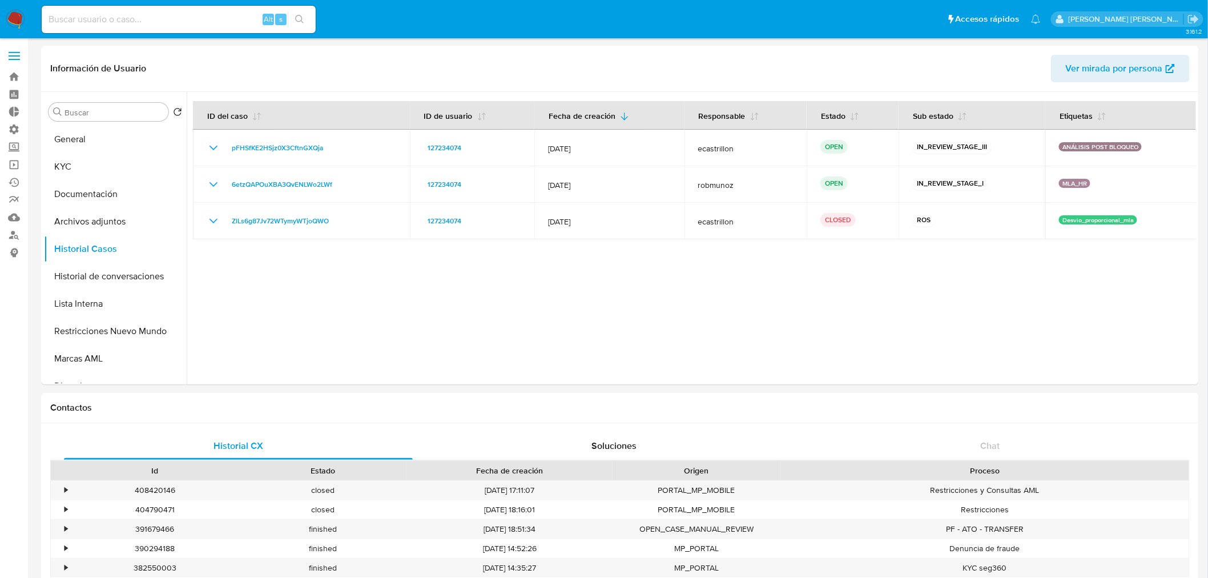
click at [18, 11] on img at bounding box center [15, 19] width 19 height 19
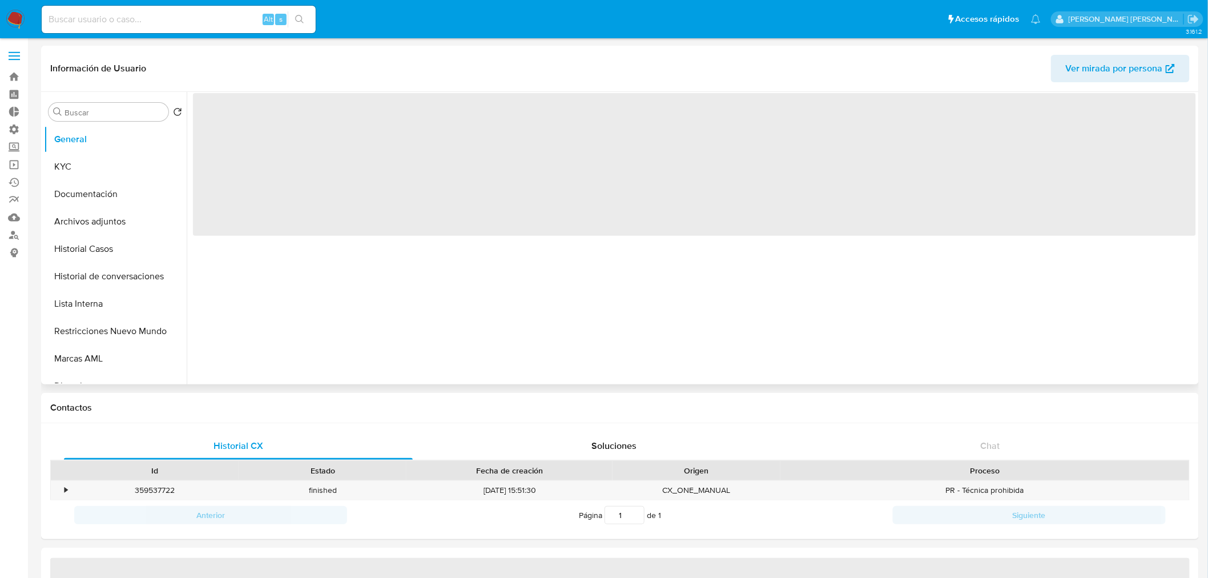
select select "10"
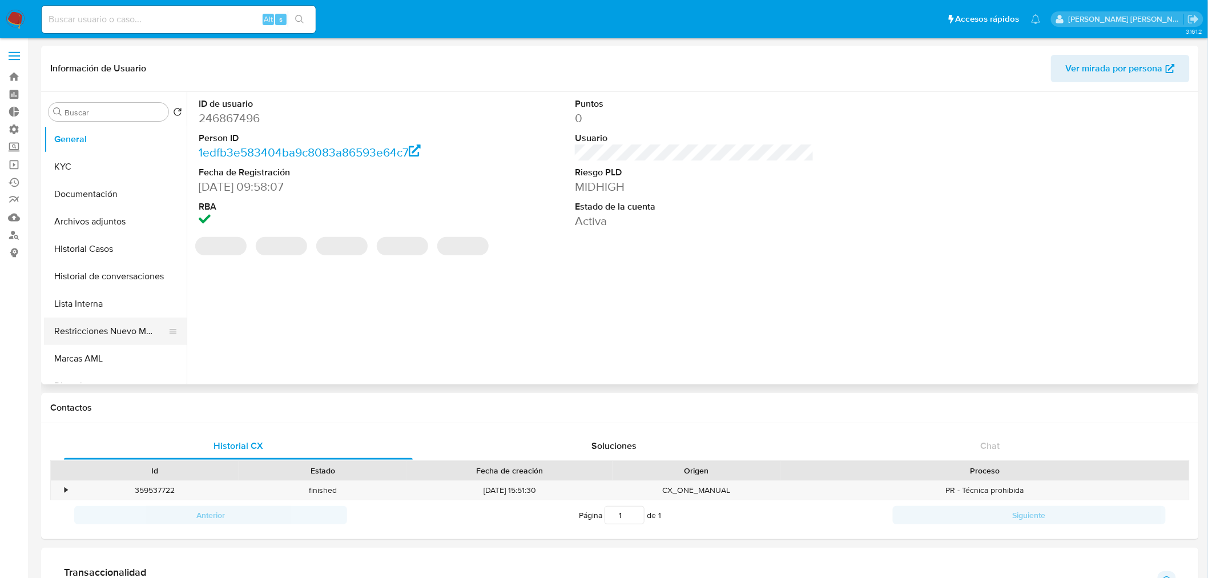
click at [130, 326] on button "Restricciones Nuevo Mundo" at bounding box center [111, 330] width 134 height 27
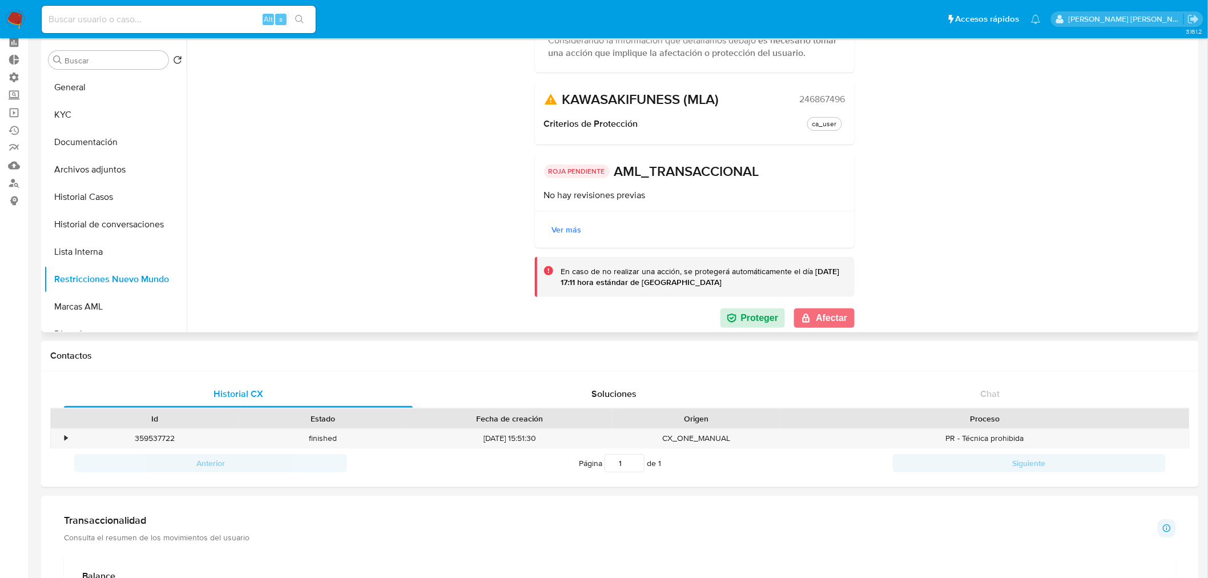
scroll to position [127, 0]
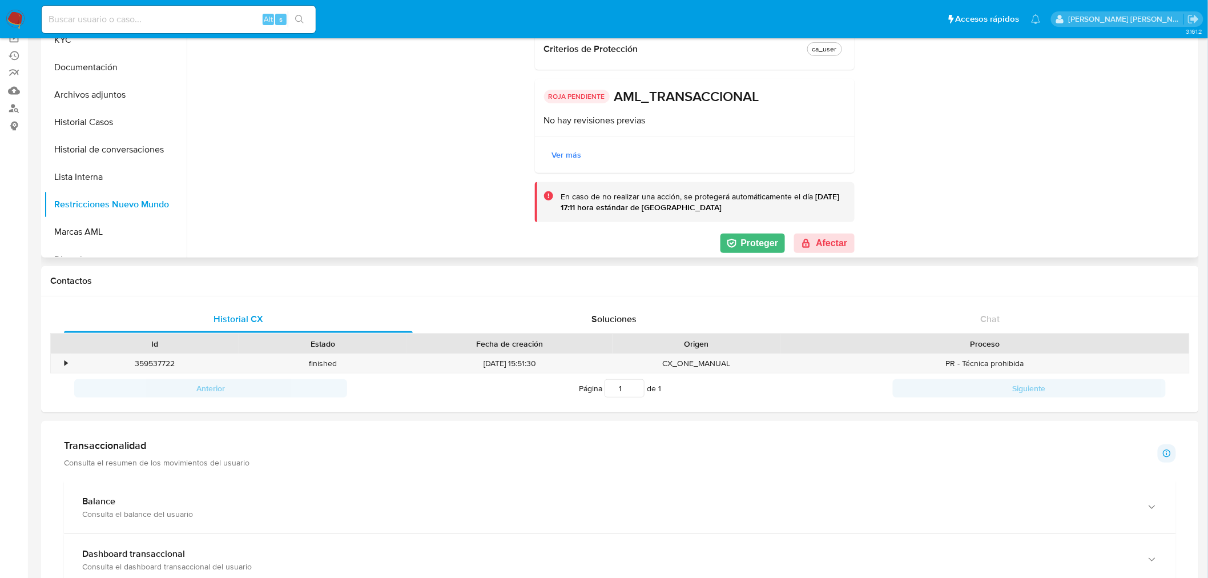
click at [743, 244] on button "Proteger" at bounding box center [752, 243] width 65 height 19
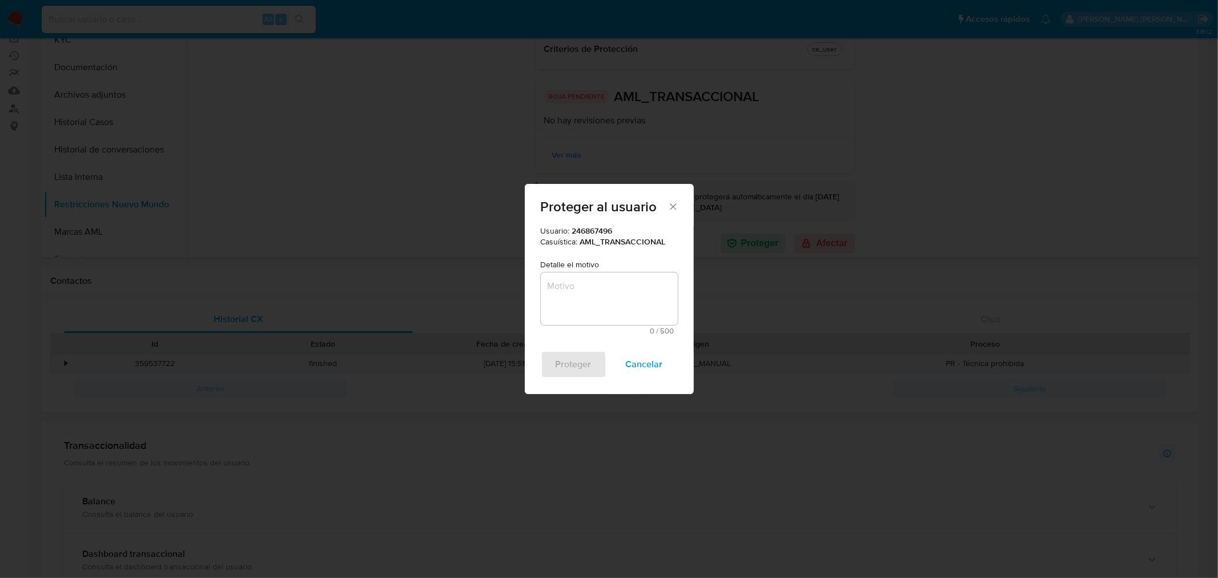
click at [613, 293] on textarea "Motivo" at bounding box center [609, 298] width 137 height 53
type textarea "AML"
click at [589, 361] on span "Proteger" at bounding box center [573, 364] width 36 height 25
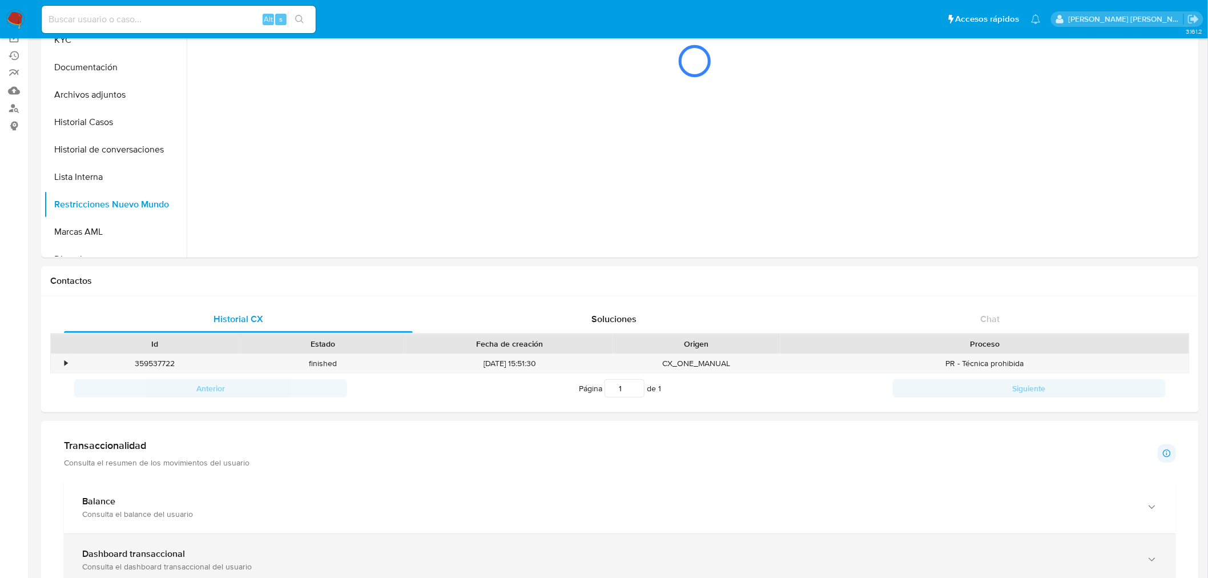
scroll to position [0, 0]
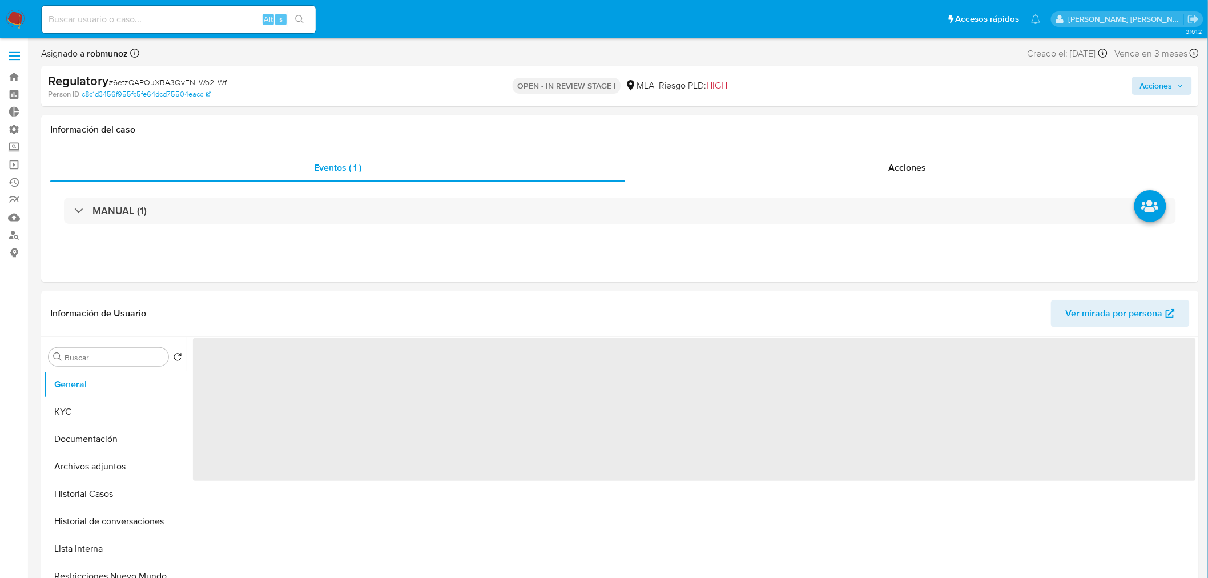
select select "10"
click at [1159, 79] on span "Acciones" at bounding box center [1156, 86] width 33 height 18
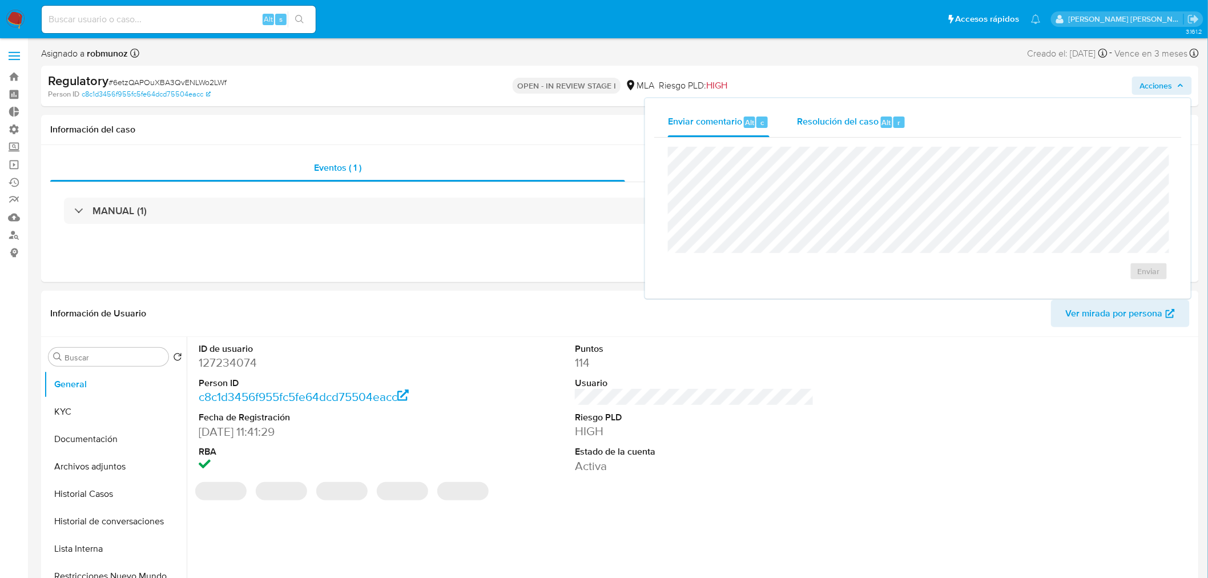
drag, startPoint x: 907, startPoint y: 114, endPoint x: 904, endPoint y: 123, distance: 8.9
click at [906, 115] on button "Resolución del caso Alt r" at bounding box center [851, 122] width 136 height 30
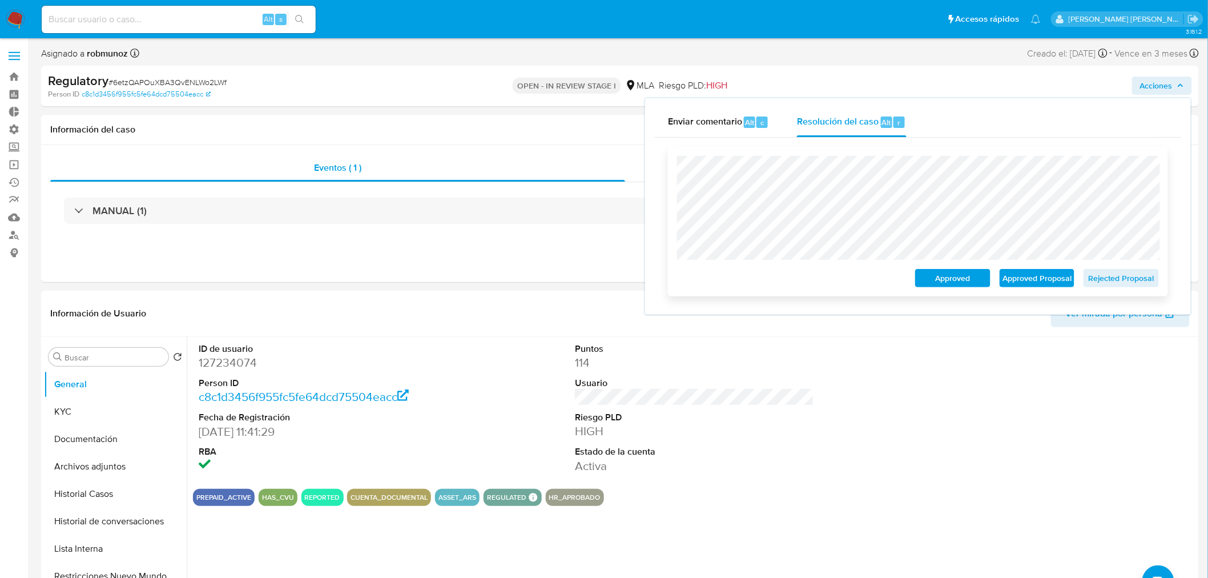
click at [967, 278] on span "Approved" at bounding box center [952, 278] width 59 height 16
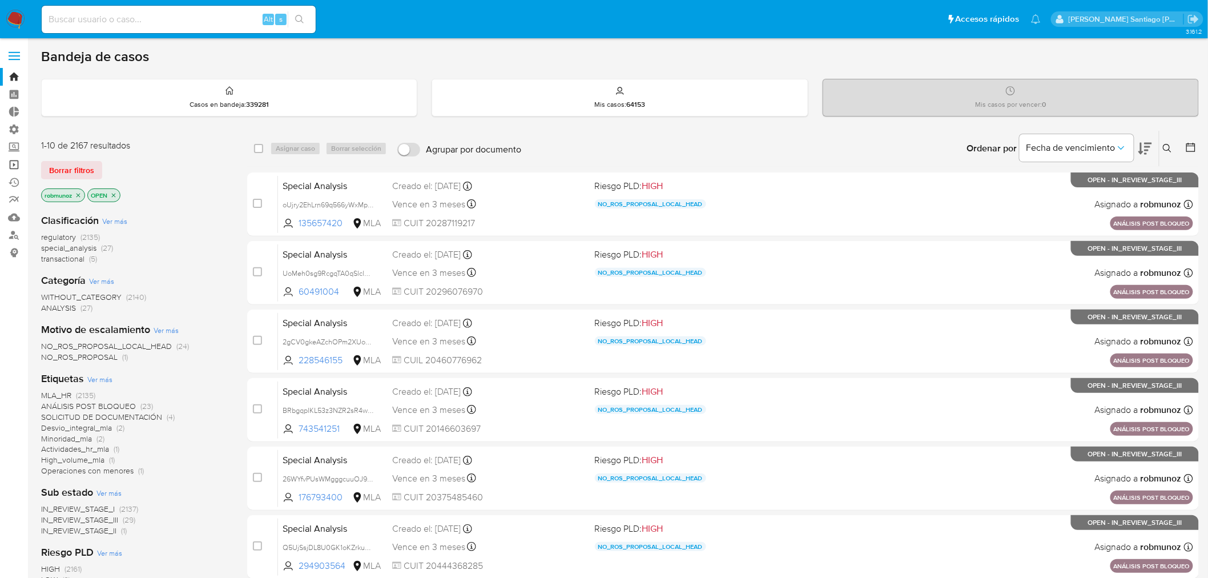
click at [19, 164] on link "Operaciones masivas" at bounding box center [68, 165] width 136 height 18
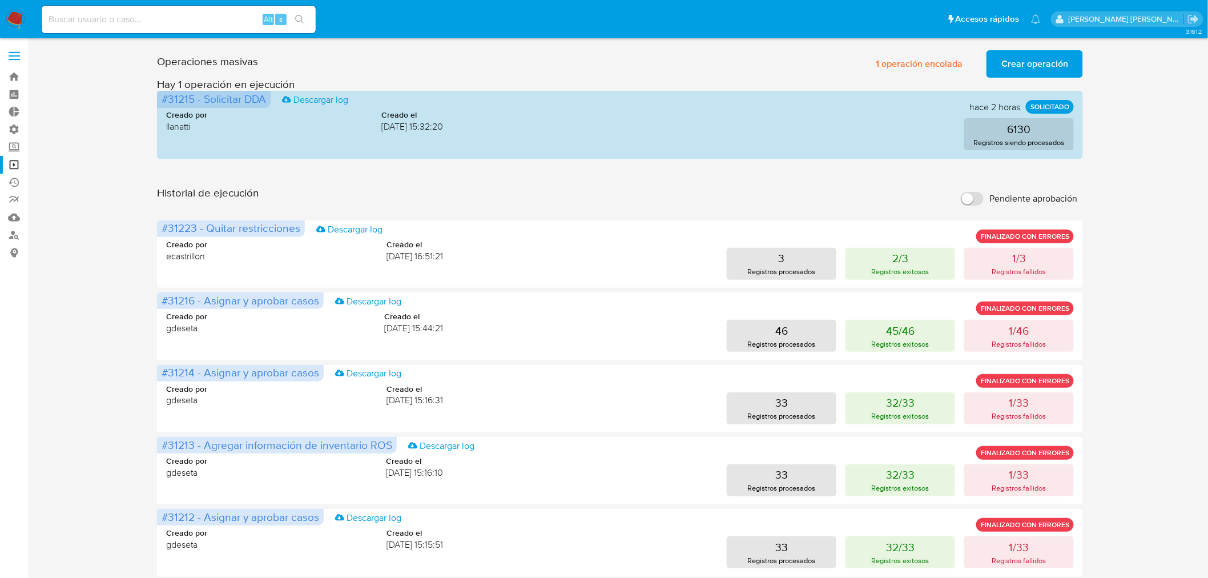
click at [1023, 64] on span "Crear operación" at bounding box center [1034, 63] width 67 height 25
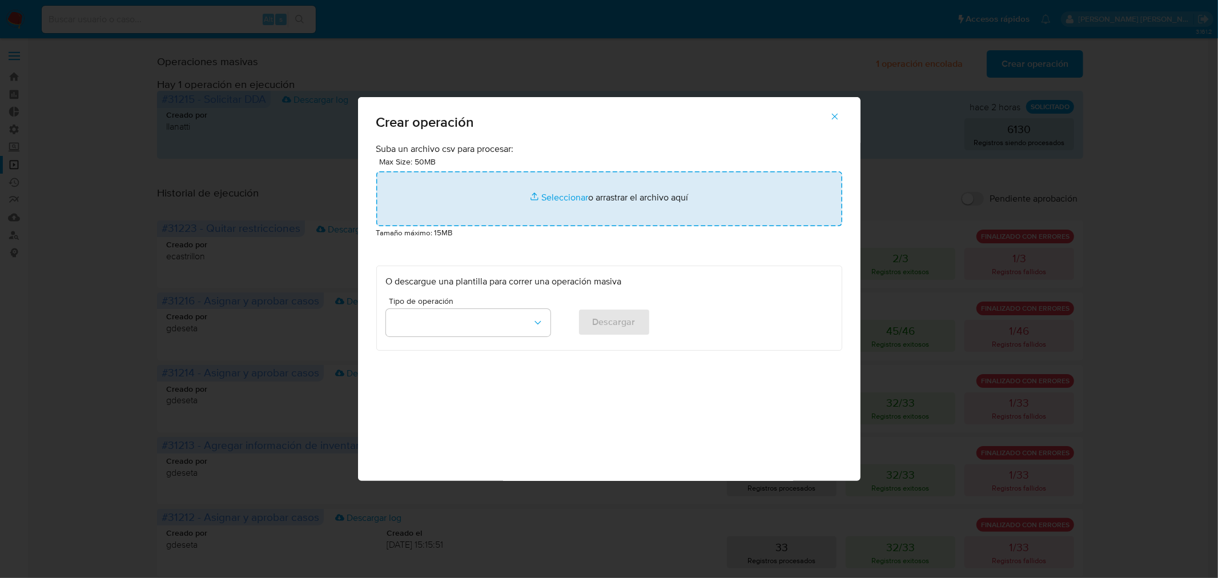
click at [637, 194] on input "file" at bounding box center [609, 198] width 466 height 55
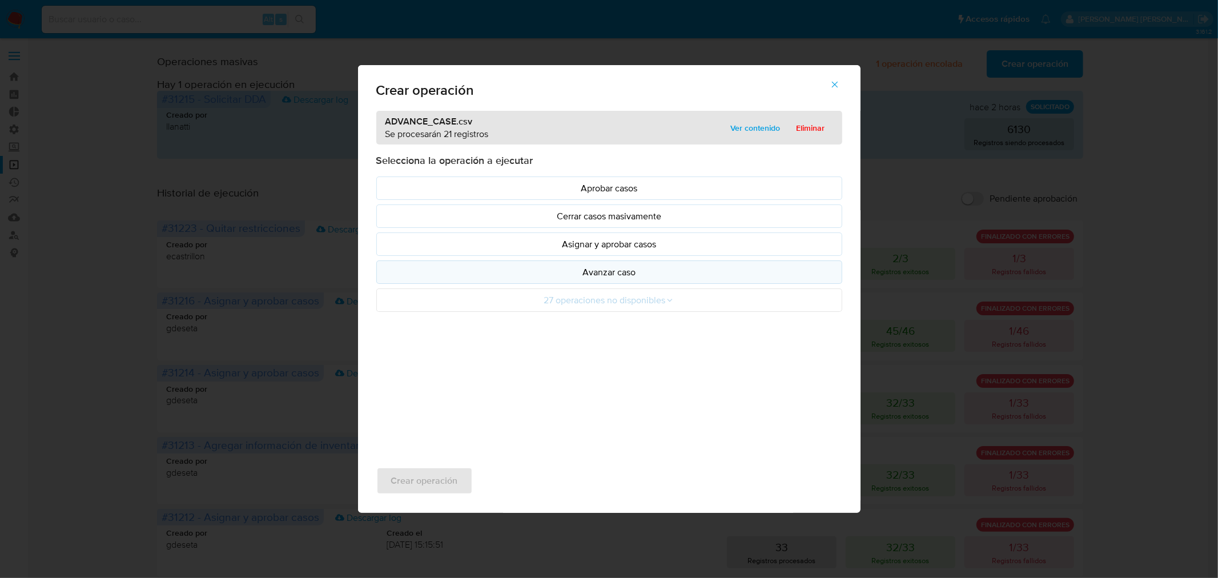
click at [625, 276] on p "Avanzar caso" at bounding box center [609, 271] width 446 height 13
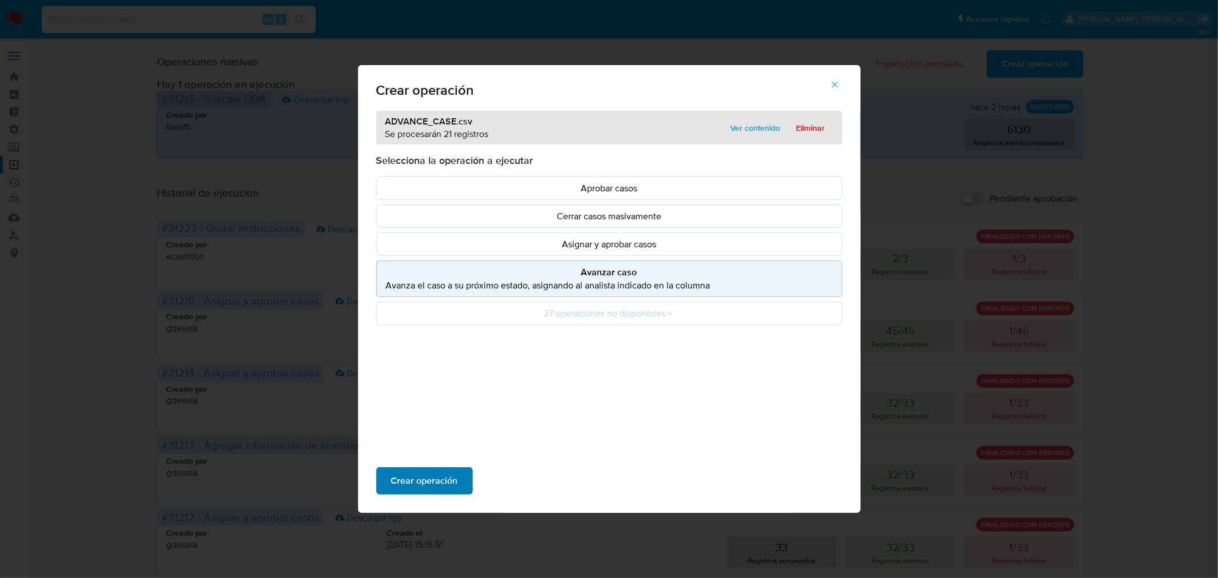
click at [446, 476] on span "Crear operación" at bounding box center [424, 480] width 67 height 25
